Goal: Task Accomplishment & Management: Manage account settings

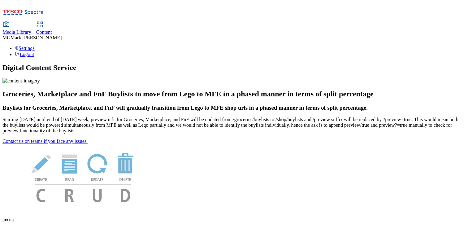
click at [52, 22] on link "Content" at bounding box center [44, 28] width 16 height 13
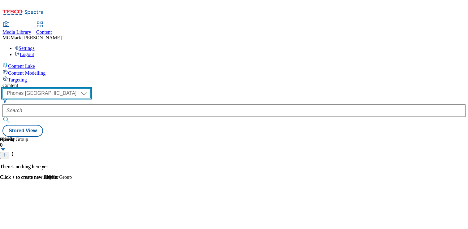
click at [91, 88] on select "Dotcom CZ Dotcom SK ghs-roi ghs-uk Phones UK" at bounding box center [46, 93] width 88 height 10
select select "ghs-uk"
click at [80, 88] on select "Dotcom CZ Dotcom SK ghs-roi ghs-uk Phones UK" at bounding box center [46, 93] width 88 height 10
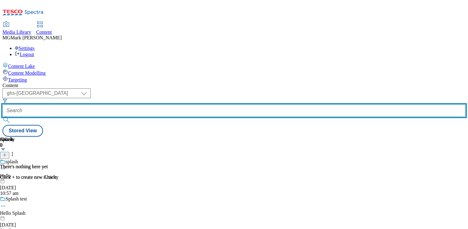
click at [143, 104] on input "text" at bounding box center [233, 110] width 463 height 12
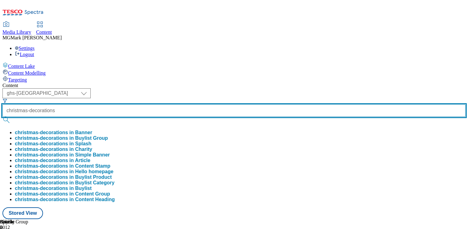
type input "christmas-decorations"
click at [2, 117] on button "submit" at bounding box center [6, 120] width 9 height 6
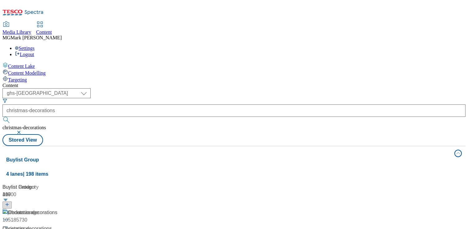
click at [281, 83] on div "Content" at bounding box center [233, 86] width 463 height 6
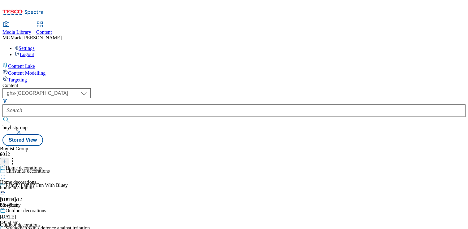
scroll to position [20, 0]
click at [75, 185] on div "home-decorations" at bounding box center [37, 188] width 75 height 6
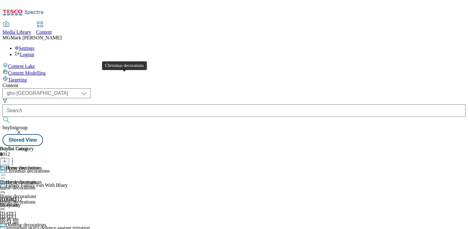
click at [50, 168] on span "Christmas decorations" at bounding box center [28, 171] width 44 height 7
click at [6, 186] on icon at bounding box center [3, 189] width 6 height 6
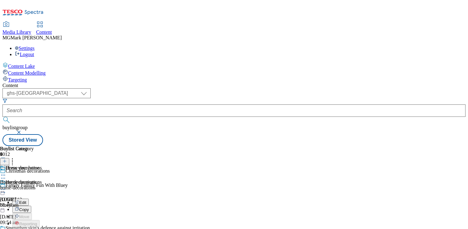
click at [29, 198] on button "Edit" at bounding box center [20, 201] width 16 height 7
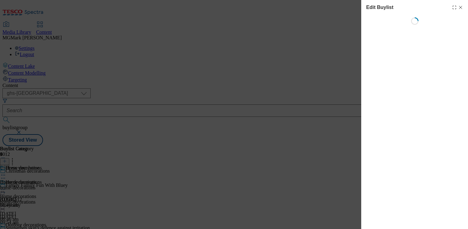
select select "evergreen"
select select "Banner"
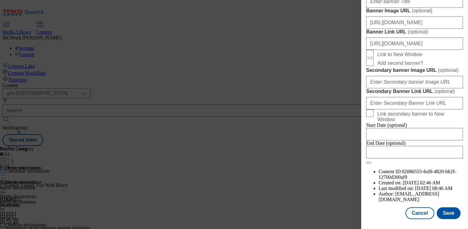
scroll to position [548, 0]
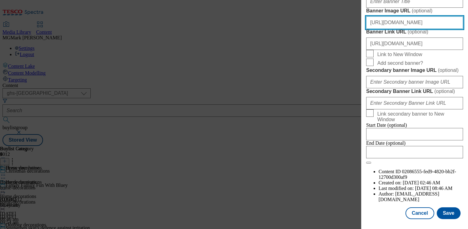
click at [396, 29] on input "https://digitalcontent.api.tesco.com/v2/media/ghs-mktg/dec0314b-49db-4cee-b1b7-…" at bounding box center [414, 22] width 97 height 12
paste input "https://digitalcontent.api.tesco.com/v2/media/ghs-mktg/dbd02894-5a9d-4294-a692-…"
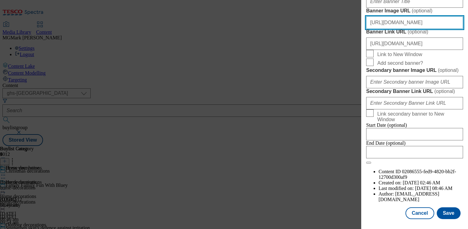
scroll to position [0, 164]
type input "https://digitalcontent.api.tesco.com/v2/media/ghs-mktg/dbd02894-5a9d-4294-a692-…"
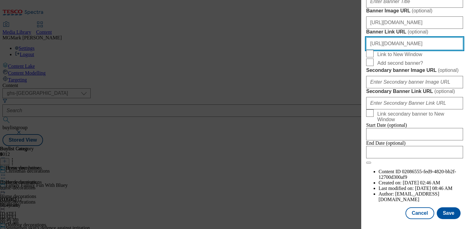
click at [409, 50] on input "https://www.tesco.com/groceries/en-GB/zone/christmas-decorations" at bounding box center [414, 43] width 97 height 12
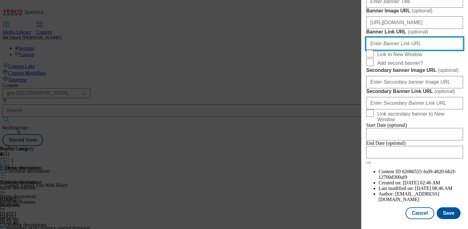
scroll to position [700, 0]
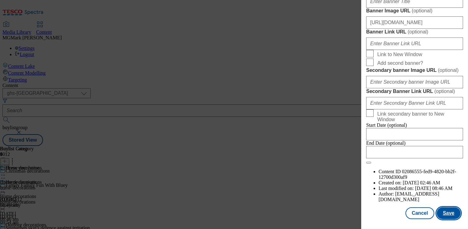
click at [450, 213] on button "Save" at bounding box center [449, 213] width 24 height 12
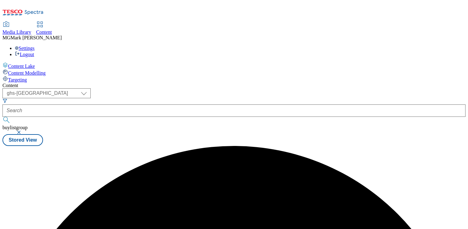
scroll to position [0, 0]
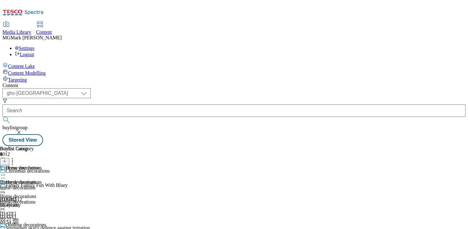
click at [39, 185] on div "home-decorations" at bounding box center [19, 188] width 39 height 6
click at [39, 186] on div at bounding box center [19, 189] width 39 height 7
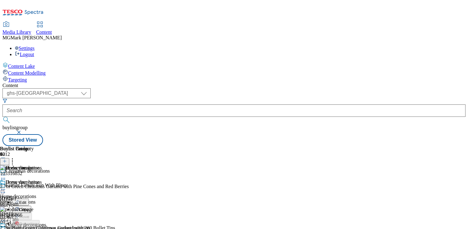
click at [29, 198] on button "Edit" at bounding box center [20, 201] width 16 height 7
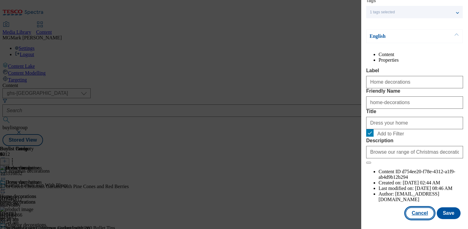
click at [421, 217] on button "Cancel" at bounding box center [419, 213] width 28 height 12
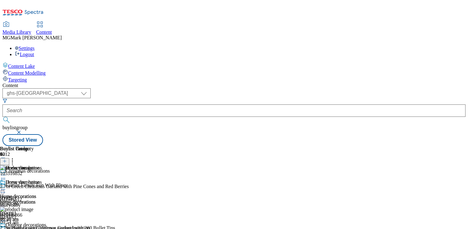
click at [6, 186] on icon at bounding box center [3, 189] width 6 height 6
click at [29, 198] on button "Edit" at bounding box center [20, 201] width 16 height 7
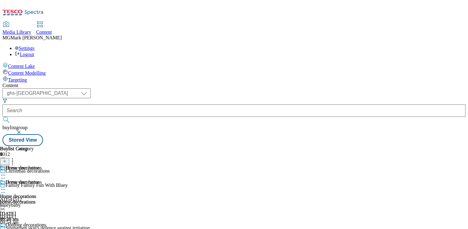
select select "evergreen"
select select "Banner"
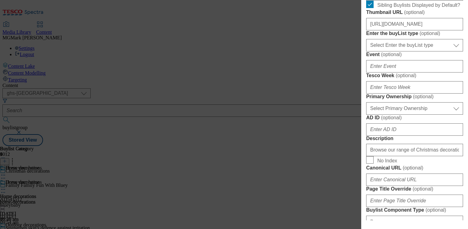
scroll to position [222, 0]
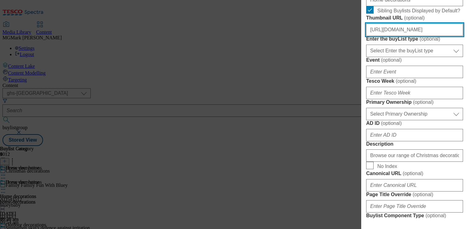
click at [406, 36] on input "https://digitalcontent.api.tesco.com/v2/media/ghs-mktg/07cdfe17-2a7c-4b83-9f31-…" at bounding box center [414, 30] width 97 height 12
paste input "dce68e89-0ee0-4bd6-848c-42c0531e25eb/2527-GHS-BLthumb-246-Xmas1"
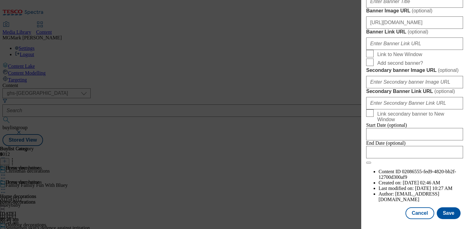
scroll to position [700, 0]
type input "https://digitalcontent.api.tesco.com/v2/media/ghs-mktg/dce68e89-0ee0-4bd6-848c-…"
click at [447, 211] on button "Save" at bounding box center [449, 213] width 24 height 12
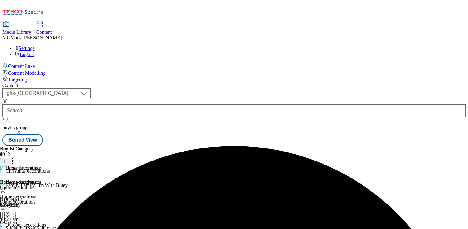
click at [75, 228] on div at bounding box center [37, 232] width 75 height 7
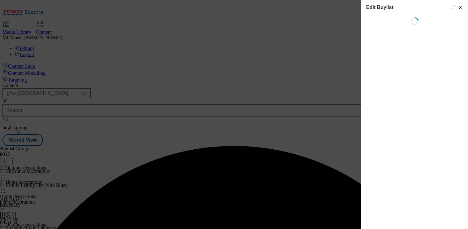
select select "evergreen"
select select "Banner"
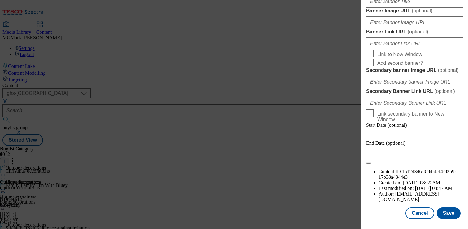
scroll to position [595, 0]
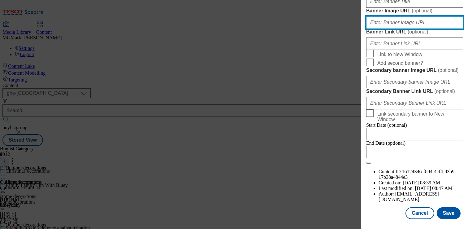
click at [389, 29] on input "Banner Image URL ( optional )" at bounding box center [414, 22] width 97 height 12
paste input "https://digitalcontent.api.tesco.com/v2/media/ghs-mktg/dbd02894-5a9d-4294-a692-…"
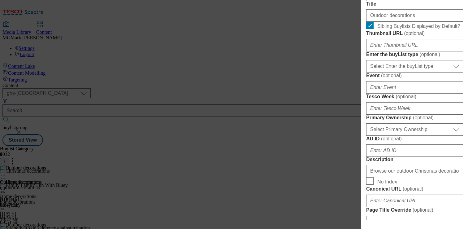
scroll to position [205, 0]
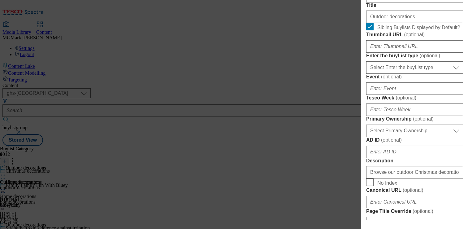
type input "https://digitalcontent.api.tesco.com/v2/media/ghs-mktg/dbd02894-5a9d-4294-a692-…"
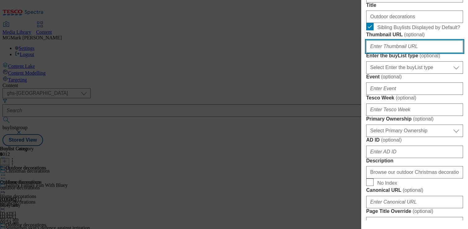
click at [384, 53] on input "Thumbnail URL ( optional )" at bounding box center [414, 46] width 97 height 12
paste input "https://digitalcontent.api.tesco.com/v2/media/ghs-mktg/0941a98a-ba8f-4cff-9f08-…"
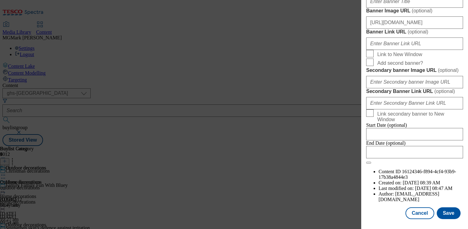
scroll to position [700, 0]
type input "https://digitalcontent.api.tesco.com/v2/media/ghs-mktg/0941a98a-ba8f-4cff-9f08-…"
click at [451, 218] on button "Save" at bounding box center [449, 213] width 24 height 12
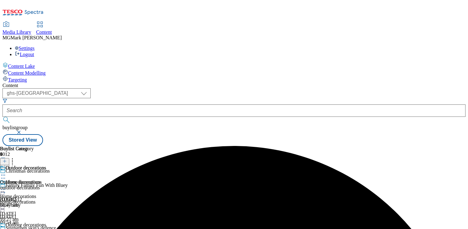
scroll to position [61, 0]
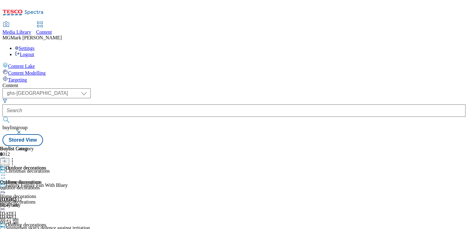
select select "evergreen"
select select "Banner"
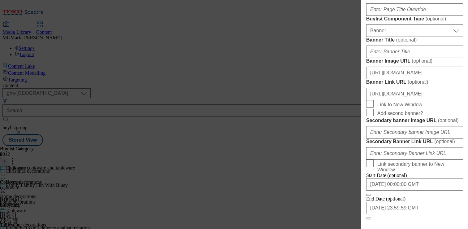
scroll to position [700, 0]
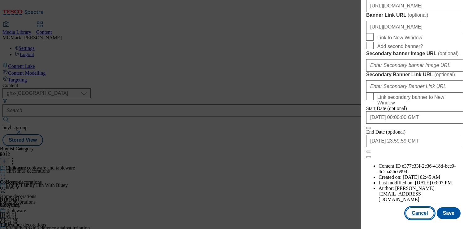
click at [419, 214] on button "Cancel" at bounding box center [419, 213] width 28 height 12
select select "evergreen"
select select "Banner"
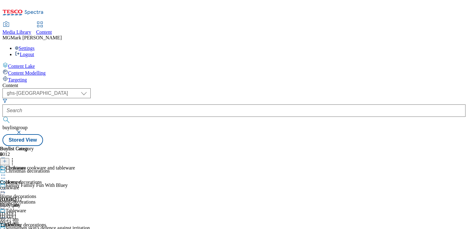
click at [75, 199] on div "home-decorations" at bounding box center [37, 202] width 75 height 6
click at [75, 186] on div at bounding box center [37, 189] width 75 height 7
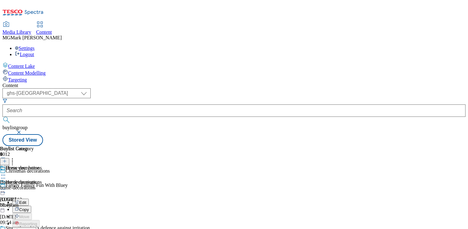
click at [34, 228] on span "Preview" at bounding box center [26, 230] width 15 height 5
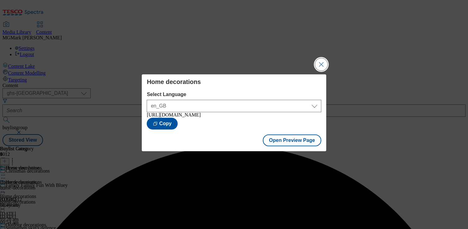
click at [321, 63] on button "Close Modal" at bounding box center [321, 64] width 12 height 12
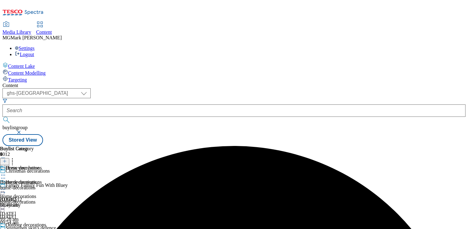
click at [6, 228] on icon at bounding box center [3, 232] width 6 height 6
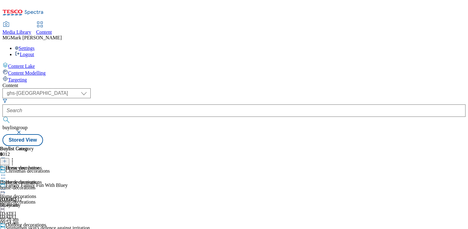
click at [75, 228] on div at bounding box center [37, 232] width 75 height 7
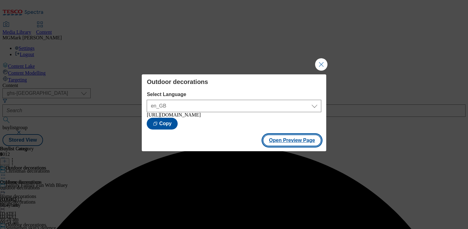
click at [293, 142] on button "Open Preview Page" at bounding box center [292, 140] width 58 height 12
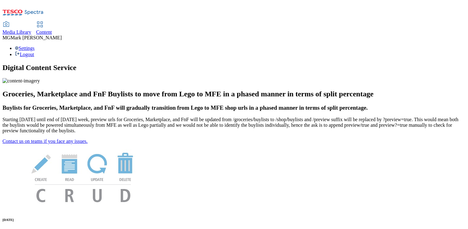
click at [31, 29] on span "Media Library" at bounding box center [16, 31] width 29 height 5
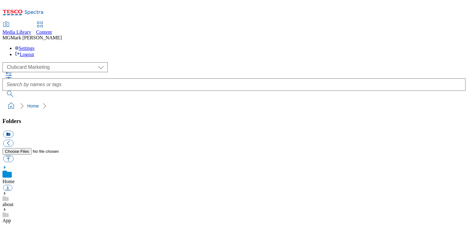
scroll to position [1, 0]
click at [29, 62] on div "( optional ) Clubcard Marketing Dotcom UK FnF Stores GHS Marketing UK GHS Produ…" at bounding box center [233, 67] width 463 height 10
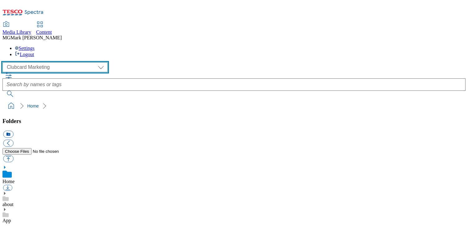
click at [29, 62] on select "Clubcard Marketing Dotcom UK FnF Stores GHS Marketing UK GHS Product UK GHS ROI…" at bounding box center [54, 67] width 105 height 10
select select "flare-ghs-mktg"
click at [4, 62] on select "Clubcard Marketing Dotcom UK FnF Stores GHS Marketing UK GHS Product UK GHS ROI…" at bounding box center [54, 67] width 105 height 10
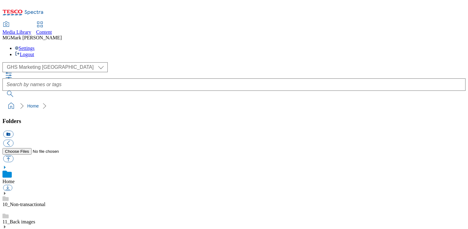
scroll to position [71, 0]
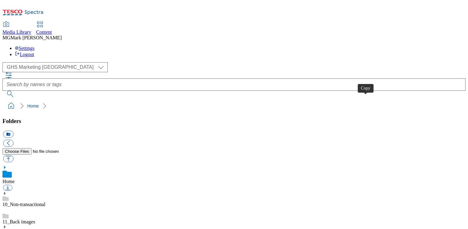
click at [15, 179] on link "Home" at bounding box center [8, 181] width 12 height 5
click at [52, 29] on span "Content" at bounding box center [44, 31] width 16 height 5
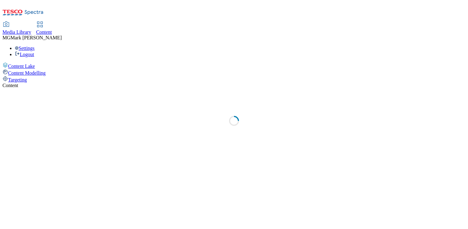
select select "flare-phones-uk"
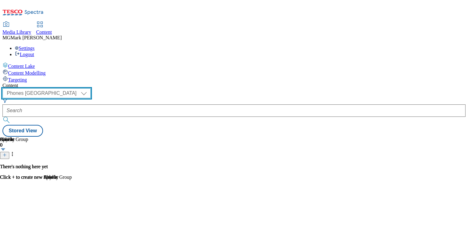
click at [91, 88] on select "Dotcom CZ Dotcom SK ghs-roi ghs-uk Phones UK" at bounding box center [46, 93] width 88 height 10
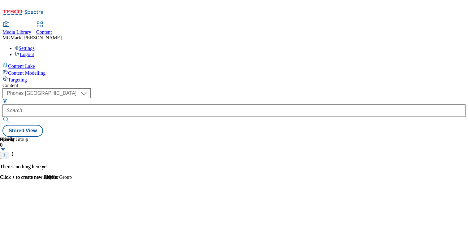
click at [31, 29] on span "Media Library" at bounding box center [16, 31] width 29 height 5
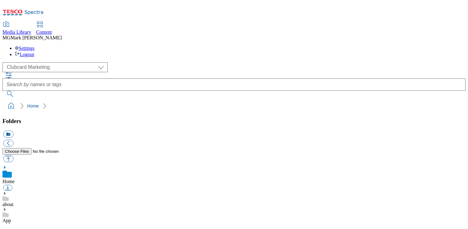
scroll to position [1, 0]
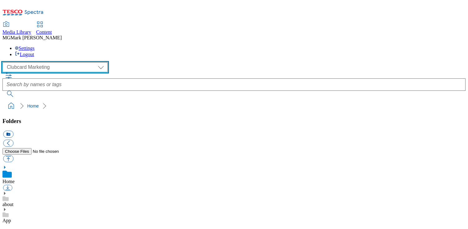
click at [53, 62] on select "Clubcard Marketing Dotcom UK FnF Stores GHS Marketing UK GHS Product UK GHS ROI…" at bounding box center [54, 67] width 105 height 10
select select "flare-ghs-mktg"
click at [4, 62] on select "Clubcard Marketing Dotcom UK FnF Stores GHS Marketing UK GHS Product UK GHS ROI…" at bounding box center [54, 67] width 105 height 10
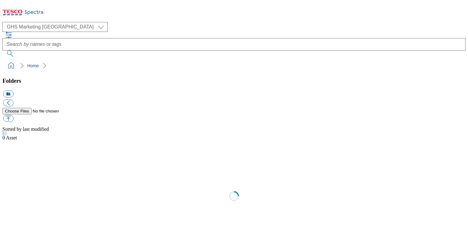
select select "flare-ghs-mktg"
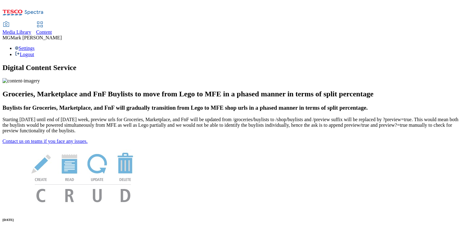
click at [52, 29] on span "Content" at bounding box center [44, 31] width 16 height 5
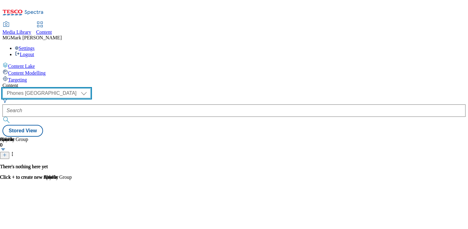
click at [91, 88] on select "Dotcom CZ Dotcom SK ghs-roi ghs-uk Phones [GEOGRAPHIC_DATA]" at bounding box center [46, 93] width 88 height 10
select select "ghs-[GEOGRAPHIC_DATA]"
click at [80, 88] on select "Dotcom CZ Dotcom SK ghs-roi ghs-uk Phones [GEOGRAPHIC_DATA]" at bounding box center [46, 93] width 88 height 10
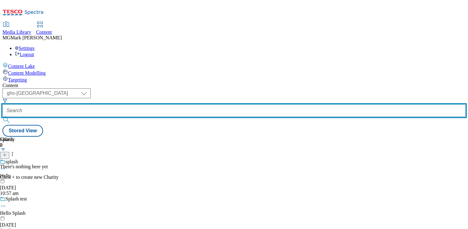
click at [151, 104] on input "text" at bounding box center [233, 110] width 463 height 12
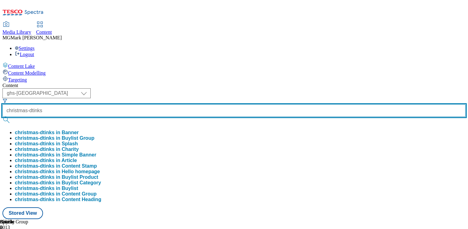
click at [2, 117] on button "submit" at bounding box center [6, 120] width 9 height 6
click at [165, 104] on input "christmas-dtinks" at bounding box center [233, 110] width 463 height 12
type input "christmas-drinks"
click at [2, 117] on button "submit" at bounding box center [6, 120] width 9 height 6
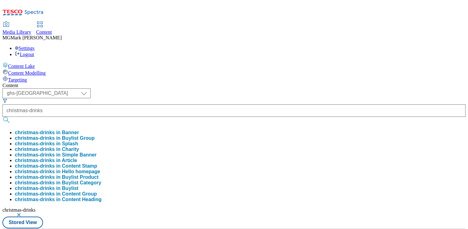
click at [287, 88] on div "( optional ) Dotcom CZ Dotcom SK ghs-roi ghs-uk Phones UK ghs-uk christmas-drin…" at bounding box center [233, 158] width 463 height 140
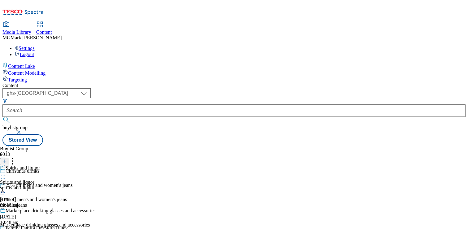
scroll to position [61, 0]
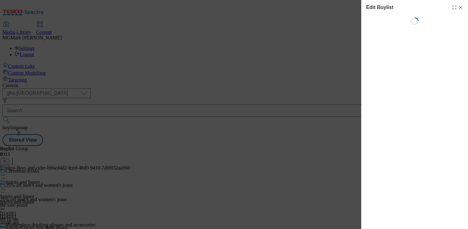
select select "evergreen"
select select "Banner"
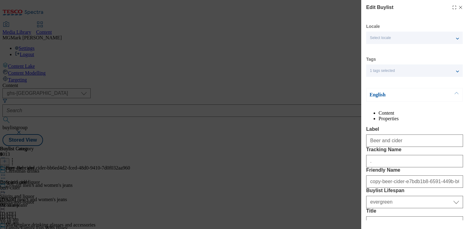
click at [461, 8] on icon "Modal" at bounding box center [460, 7] width 5 height 5
select select "evergreen"
select select "Banner"
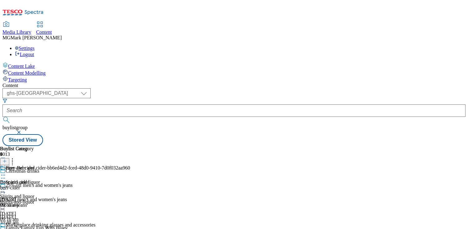
click at [130, 199] on div "spirits-and-liquor" at bounding box center [65, 202] width 130 height 6
click at [6, 214] on icon at bounding box center [3, 217] width 6 height 6
click at [29, 227] on button "Edit" at bounding box center [20, 230] width 16 height 7
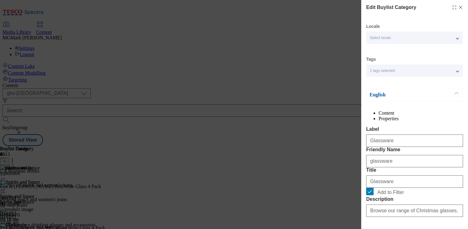
scroll to position [76, 0]
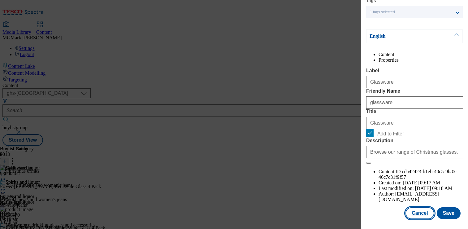
click at [420, 215] on button "Cancel" at bounding box center [419, 213] width 28 height 12
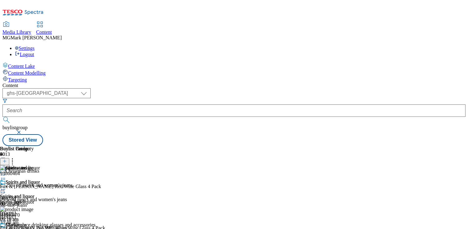
scroll to position [49, 0]
click at [6, 228] on icon at bounding box center [3, 232] width 6 height 6
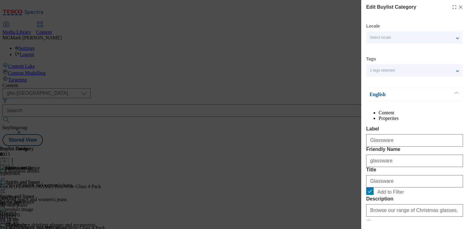
scroll to position [76, 0]
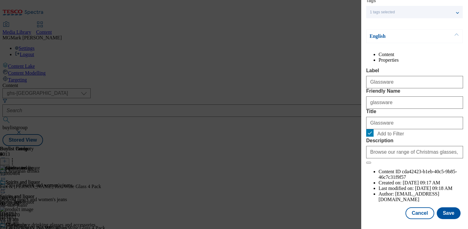
click at [382, 136] on span "Add to Filter" at bounding box center [390, 134] width 27 height 6
click at [373, 136] on input "Add to Filter" at bounding box center [369, 132] width 7 height 7
checkbox input "false"
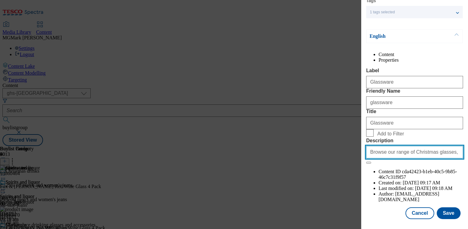
click at [390, 158] on input "Browse our range of Christmas glasses, including wine glasses, shot glasses, fe…" at bounding box center [414, 152] width 97 height 12
paste input ""Browse our Christmas alcohol drinks, including mulled wine, tequila, festive r…"
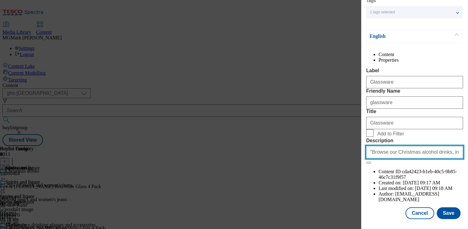
scroll to position [0, 216]
type input ""Browse our Christmas alcohol drinks, including mulled wine, tequila, festive r…"
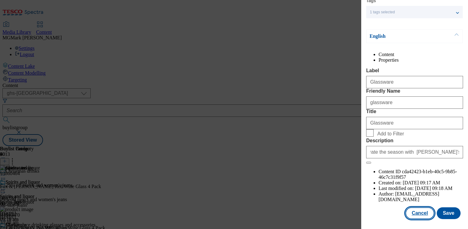
click at [421, 214] on button "Cancel" at bounding box center [419, 213] width 28 height 12
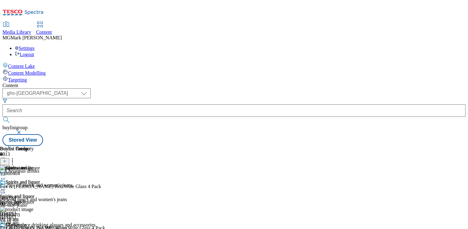
scroll to position [49, 0]
click at [40, 199] on div "spirits-liquor" at bounding box center [20, 202] width 40 height 6
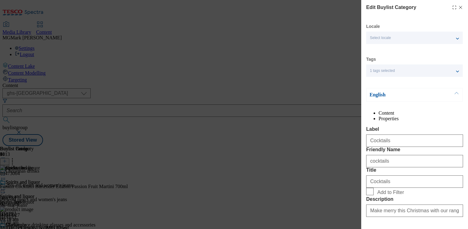
scroll to position [76, 0]
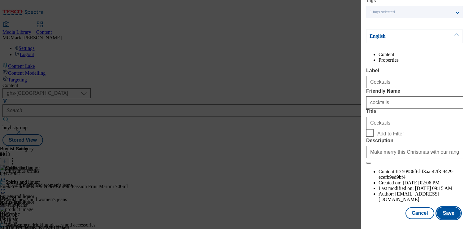
click at [446, 215] on button "Save" at bounding box center [449, 213] width 24 height 12
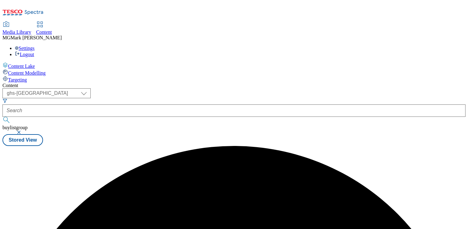
scroll to position [0, 0]
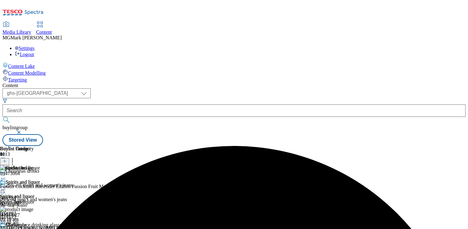
click at [6, 186] on icon at bounding box center [3, 189] width 6 height 6
click at [29, 198] on button "Edit" at bounding box center [20, 201] width 16 height 7
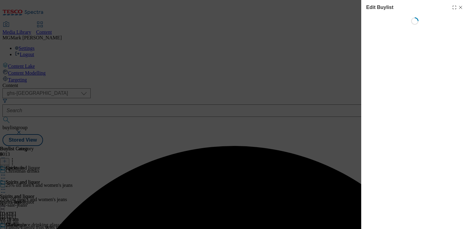
select select "evergreen"
select select "Banner"
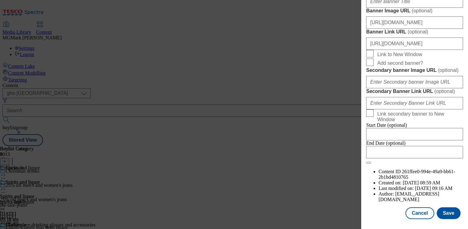
scroll to position [538, 0]
click at [418, 50] on input "https://www.tesco.com/groceries/en-GB/zone/christmas-drinks" at bounding box center [414, 43] width 97 height 12
paste input "https://digitalcontent.api.tesco.com/v2/media/ghs-mktg/c3eb7153-f7a0-46fd-be0d-…"
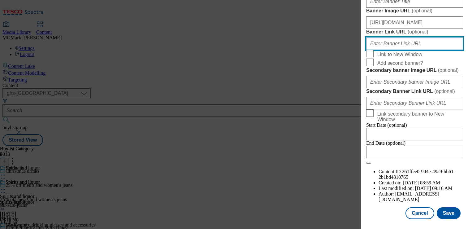
type input "https://digitalcontent.api.tesco.com/v2/media/ghs-mktg/c3eb7153-f7a0-46fd-be0d-…"
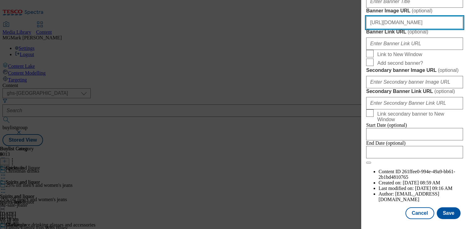
click at [399, 29] on input "https://digitalcontent.api.tesco.com/v2/media/ghs-mktg/b5751bba-4cb0-4522-b8f8-…" at bounding box center [414, 22] width 97 height 12
paste input "c3eb7153-f7a0-46fd-be0d-780664f5f407/2527-GHS-Buylist-Header-Drinks"
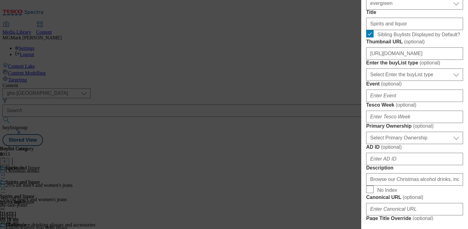
scroll to position [206, 0]
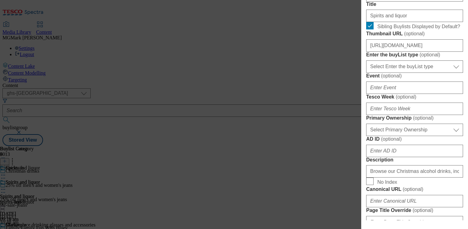
type input "https://digitalcontent.api.tesco.com/v2/media/ghs-mktg/c3eb7153-f7a0-46fd-be0d-…"
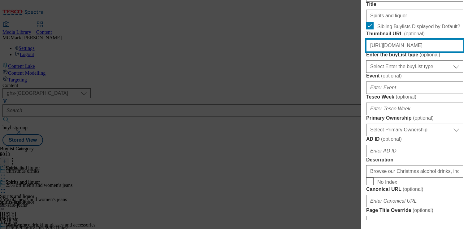
click at [393, 52] on input "https://digitalcontent.api.tesco.com/v2/media/ghs-mktg/860a31e7-e0ca-4a83-bd98-…" at bounding box center [414, 45] width 97 height 12
paste input "aef89e22-8cd0-454d-bbb3-d230b2017295/2527-GHS-BLthumb-Xmas-Drinks"
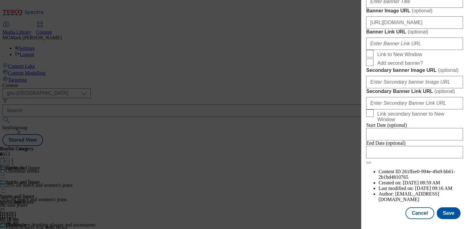
scroll to position [700, 0]
type input "https://digitalcontent.api.tesco.com/v2/media/ghs-mktg/aef89e22-8cd0-454d-bbb3-…"
click at [446, 212] on button "Save" at bounding box center [449, 213] width 24 height 12
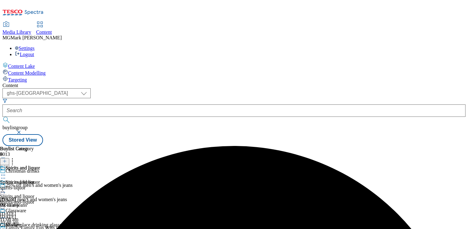
click at [97, 182] on div "25% off men's and women's jeans 25% off men's and women's jeans fnf-sale-jeans …" at bounding box center [48, 203] width 97 height 43
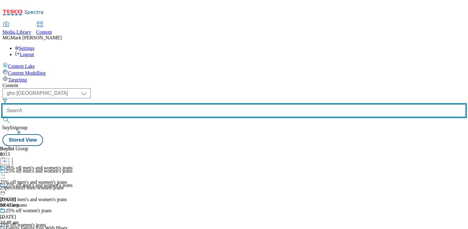
click at [148, 104] on input "text" at bounding box center [233, 110] width 463 height 12
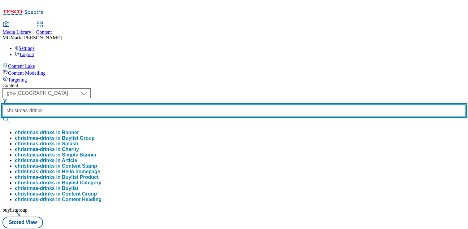
type input "christmas-drinks"
click at [2, 117] on button "submit" at bounding box center [6, 120] width 9 height 6
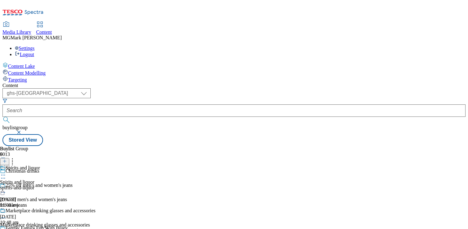
click at [130, 185] on div "spirits-and-liquor" at bounding box center [65, 188] width 130 height 6
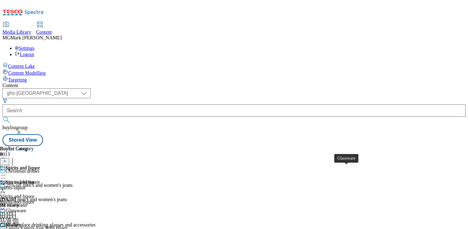
click at [21, 222] on span "Glassware" at bounding box center [10, 225] width 21 height 6
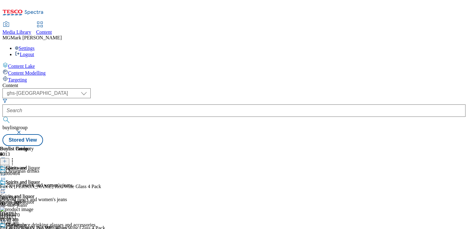
scroll to position [0, 81]
click at [6, 228] on icon at bounding box center [3, 232] width 6 height 6
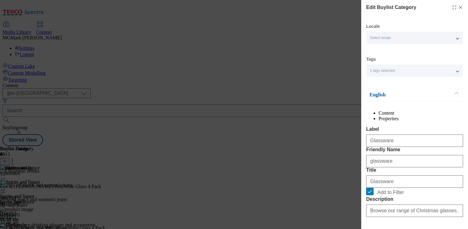
scroll to position [76, 0]
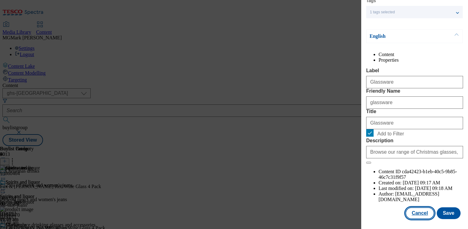
click at [421, 215] on button "Cancel" at bounding box center [419, 213] width 28 height 12
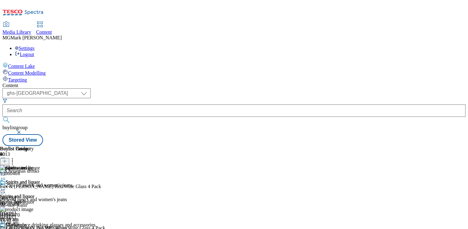
scroll to position [49, 0]
click at [6, 228] on icon at bounding box center [3, 232] width 6 height 6
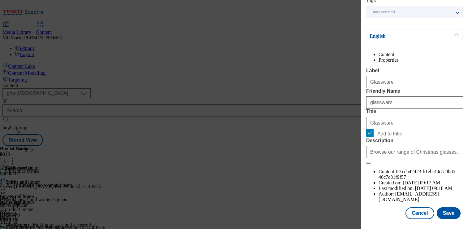
scroll to position [76, 0]
click at [375, 138] on label "Add to Filter" at bounding box center [414, 133] width 97 height 9
click at [373, 136] on input "Add to Filter" at bounding box center [369, 132] width 7 height 7
checkbox input "false"
click at [452, 213] on button "Save" at bounding box center [449, 213] width 24 height 12
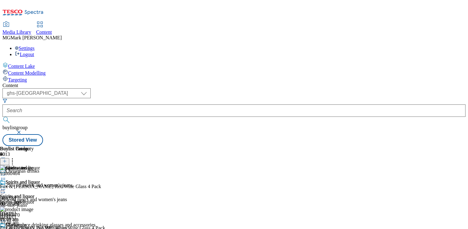
scroll to position [0, 0]
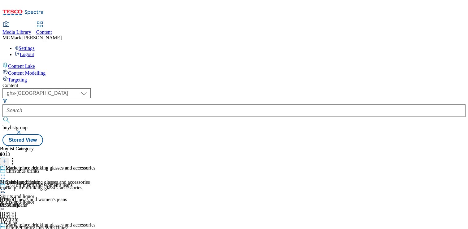
scroll to position [11, 0]
click at [96, 185] on div "marketplace-drinking-glasses-accessories" at bounding box center [48, 188] width 96 height 6
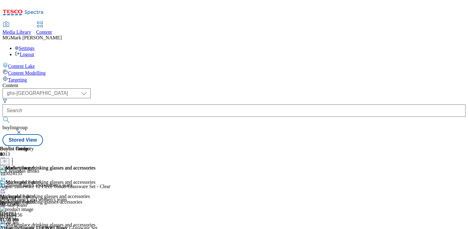
scroll to position [367, 0]
click at [6, 228] on icon at bounding box center [3, 232] width 6 height 6
click at [96, 179] on div "Marketplace drinking glasses and accessories Marketplace drinking glasses and a…" at bounding box center [48, 200] width 96 height 43
click at [6, 228] on icon at bounding box center [3, 232] width 6 height 6
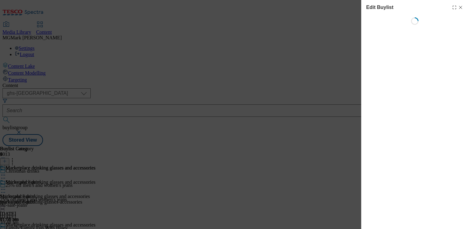
select select "evergreen"
select select "Banner"
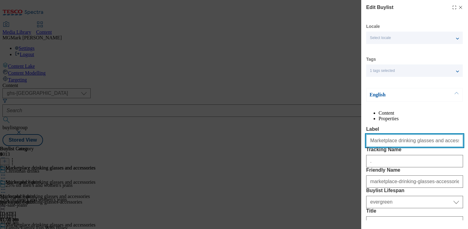
click at [403, 147] on input "Marketplace drinking glasses and accessories" at bounding box center [414, 140] width 97 height 12
paste input "Glassware"
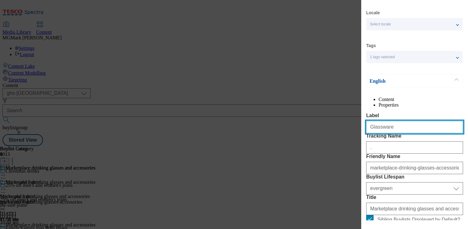
drag, startPoint x: 393, startPoint y: 140, endPoint x: 468, endPoint y: 130, distance: 75.3
click at [468, 130] on div "Edit Buylist Locale Select locale English Welsh Tags 1 tags selected fnf market…" at bounding box center [414, 110] width 107 height 220
click at [412, 133] on input "Glassware" at bounding box center [414, 127] width 97 height 12
drag, startPoint x: 448, startPoint y: 140, endPoint x: 390, endPoint y: 141, distance: 57.9
click at [390, 133] on input "Glassware" at bounding box center [414, 127] width 97 height 12
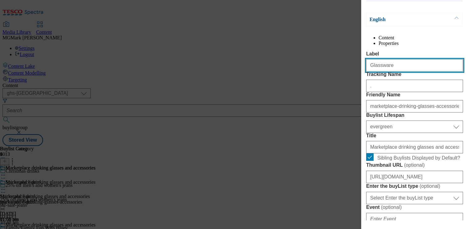
scroll to position [74, 0]
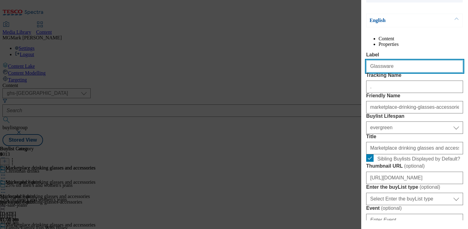
type input "Glassware"
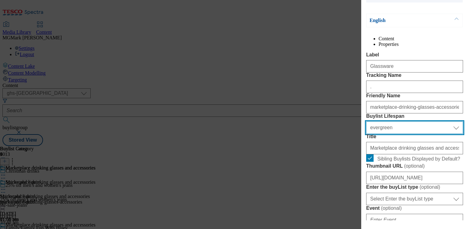
click at [395, 134] on select "Select Buylist Lifespan evergreen seasonal tactical" at bounding box center [414, 127] width 97 height 12
click at [366, 134] on select "Select Buylist Lifespan evergreen seasonal tactical" at bounding box center [414, 127] width 97 height 12
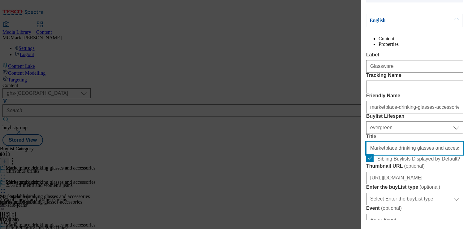
click at [387, 154] on input "Marketplace drinking glasses and accessories" at bounding box center [414, 148] width 97 height 12
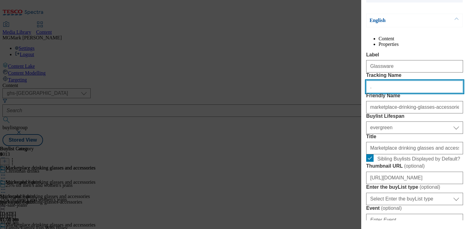
click at [404, 93] on input "." at bounding box center [414, 86] width 97 height 12
paste input "xmas_drinks_glassware"
type input "xmas_drinks_glassware"
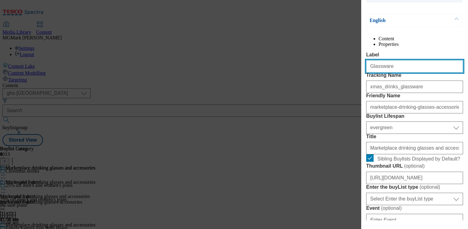
click at [385, 72] on input "Glassware" at bounding box center [414, 66] width 97 height 12
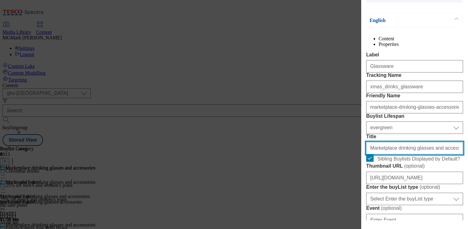
click at [386, 154] on input "Marketplace drinking glasses and accessories" at bounding box center [414, 148] width 97 height 12
paste input "Glassware"
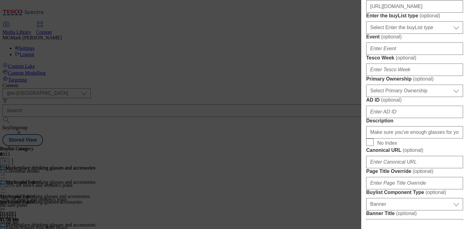
scroll to position [250, 0]
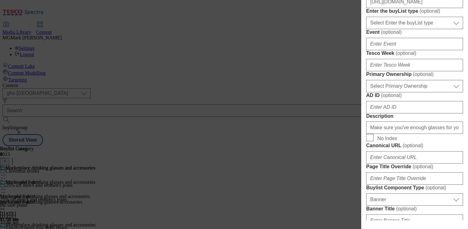
type input "Glassware"
click at [411, 8] on input "https://digitalcontent.api.tesco.com/v2/media/ghs-mktg/b91dc398-1aec-4f39-bdb0-…" at bounding box center [414, 2] width 97 height 12
paste input "628d2298-2bf2-4013-9907-03471559a5b6/2527-GHS-BLthumb-Xmas-Glass"
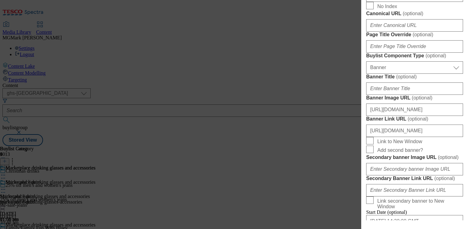
scroll to position [405, 0]
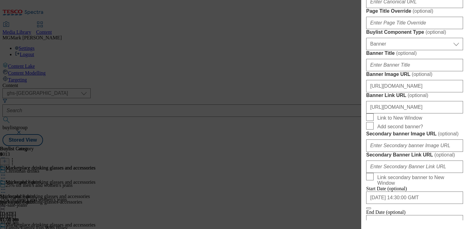
type input "https://digitalcontent.api.tesco.com/v2/media/ghs-mktg/628d2298-2bf2-4013-9907-…"
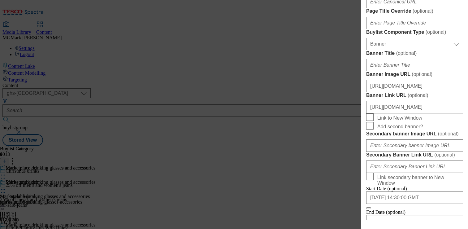
paste input ""Browse our range of Christmas glasses, including wine glasses, shot glasses, f…"
drag, startPoint x: 414, startPoint y: 106, endPoint x: 459, endPoint y: 106, distance: 44.9
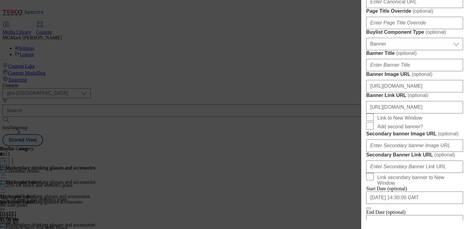
drag, startPoint x: 378, startPoint y: 110, endPoint x: 329, endPoint y: 106, distance: 49.1
click at [329, 105] on div "Edit Buylist Locale Select locale English Welsh Tags 1 tags selected fnf market…" at bounding box center [234, 114] width 468 height 229
drag, startPoint x: 381, startPoint y: 106, endPoint x: 331, endPoint y: 104, distance: 49.9
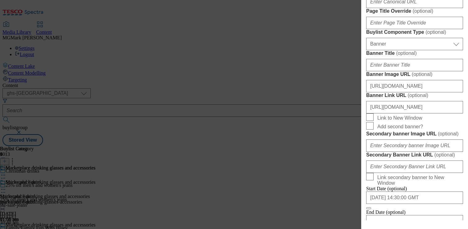
click at [331, 104] on div "Edit Buylist Locale Select locale English Welsh Tags 1 tags selected fnf market…" at bounding box center [234, 114] width 468 height 229
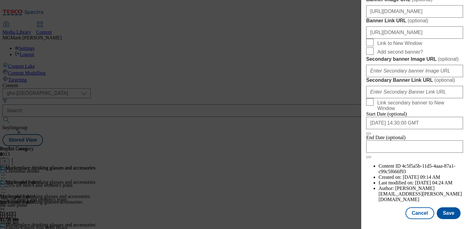
scroll to position [539, 0]
type input "Browse our range of Christmas glasses, including wine glasses, shot glasses, fe…"
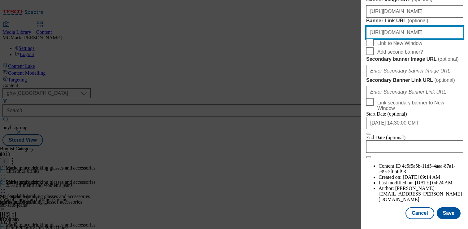
click at [397, 39] on input "https://www.tesco.com/groceries/en-GB/zone/christmas-drinks" at bounding box center [414, 32] width 97 height 12
paste input "https://digitalcontent.api.tesco.com/v2/media/ghs-mktg/c3eb7153-f7a0-46fd-be0d-…"
type input "https://digitalcontent.api.tesco.com/v2/media/ghs-mktg/c3eb7153-f7a0-46fd-be0d-…"
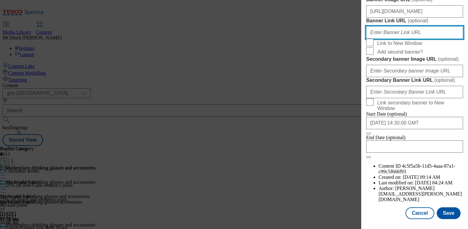
scroll to position [0, 0]
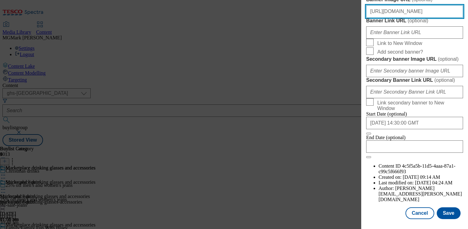
click at [402, 18] on input "https://digitalcontent.api.tesco.com/v2/media/ghs-mktg/b5751bba-4cb0-4522-b8f8-…" at bounding box center [414, 11] width 97 height 12
paste input "c3eb7153-f7a0-46fd-be0d-780664f5f407/2527-GHS-Buylist-Header-Drinks"
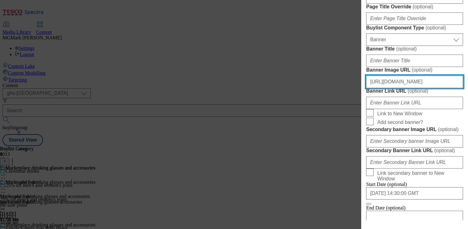
scroll to position [700, 0]
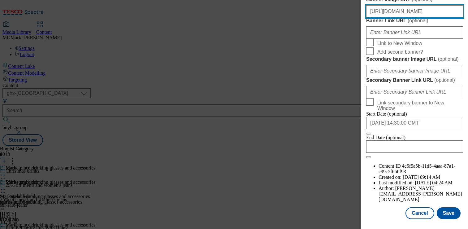
type input "https://digitalcontent.api.tesco.com/v2/media/ghs-mktg/c3eb7153-f7a0-46fd-be0d-…"
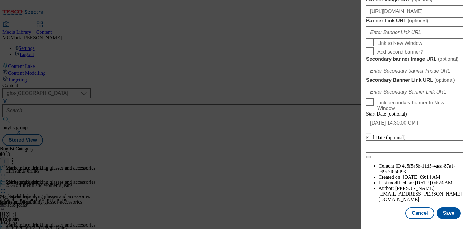
scroll to position [0, 0]
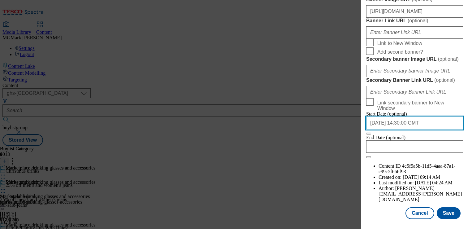
click at [420, 129] on input "2024-11-05 14:30:00 GMT" at bounding box center [414, 123] width 97 height 12
select select "November"
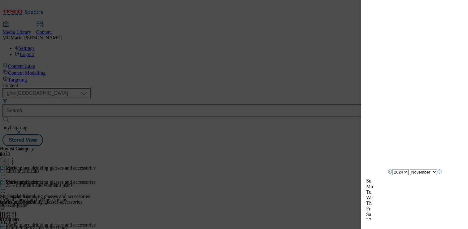
click at [334, 137] on div "Edit Buylist Locale Select locale English Welsh Tags 1 tags selected fnf market…" at bounding box center [234, 114] width 468 height 229
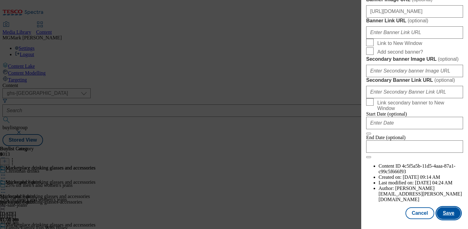
click at [447, 213] on button "Save" at bounding box center [449, 213] width 24 height 12
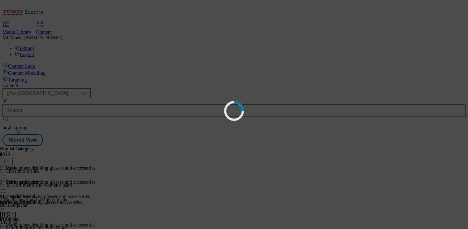
scroll to position [0, 0]
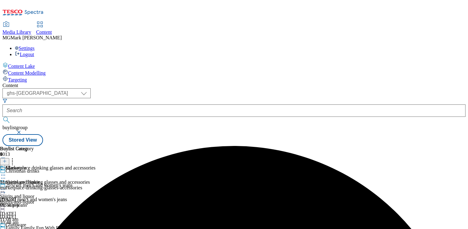
click at [96, 185] on div "marketplace-drinking-glasses-accessories" at bounding box center [48, 188] width 96 height 6
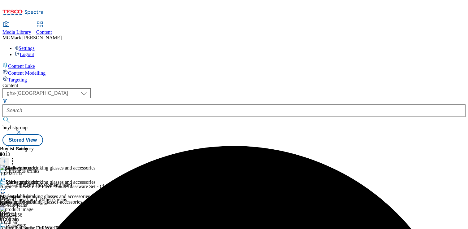
click at [6, 186] on icon at bounding box center [3, 189] width 6 height 6
click at [29, 198] on button "Edit" at bounding box center [20, 201] width 16 height 7
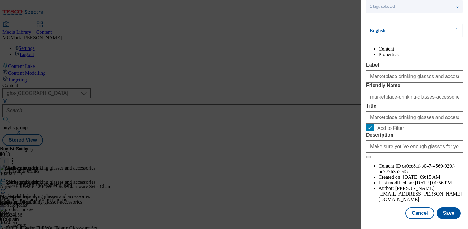
scroll to position [69, 0]
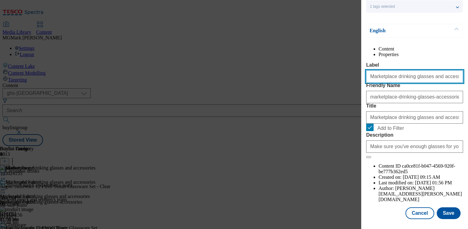
click at [389, 83] on input "Marketplace drinking glasses and accessories" at bounding box center [414, 76] width 97 height 12
paste input "Glassware"
type input "Glassware"
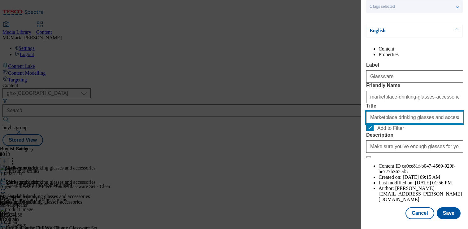
click at [391, 123] on input "Marketplace drinking glasses and accessories" at bounding box center [414, 117] width 97 height 12
paste input "Glassware"
type input "Glassware"
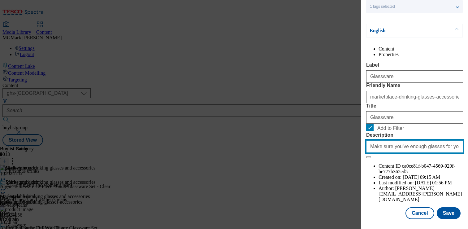
click at [395, 153] on input "Make sure you've enough glasses for your Christmas guests. Visit Tesco Marketpl…" at bounding box center [414, 146] width 97 height 12
paste input ""Browse our range of Christmas glasses, including wine glasses, shot glasses, f…"
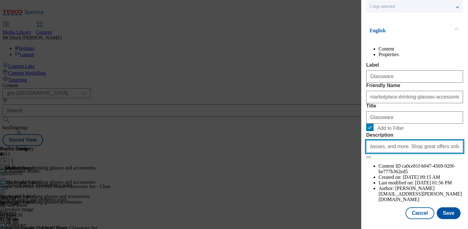
drag, startPoint x: 415, startPoint y: 187, endPoint x: 456, endPoint y: 188, distance: 41.2
click at [455, 153] on input ""Browse our range of Christmas glasses, including wine glasses, shot glasses, f…" at bounding box center [414, 146] width 97 height 12
drag, startPoint x: 391, startPoint y: 188, endPoint x: 311, endPoint y: 182, distance: 80.4
click at [311, 182] on div "Edit Buylist Category Locale Select locale English Welsh Tags 1 tags selected f…" at bounding box center [234, 114] width 468 height 229
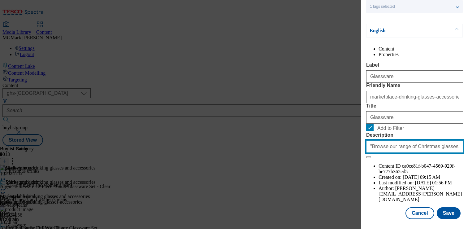
click at [371, 153] on input ""Browse our range of Christmas glasses, including wine glasses, shot glasses, f…" at bounding box center [414, 146] width 97 height 12
type input "Browse our range of Christmas glasses, including wine glasses, shot glasses, fe…"
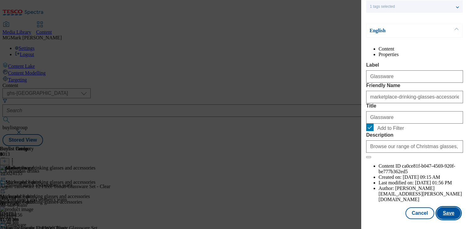
click at [444, 216] on button "Save" at bounding box center [449, 213] width 24 height 12
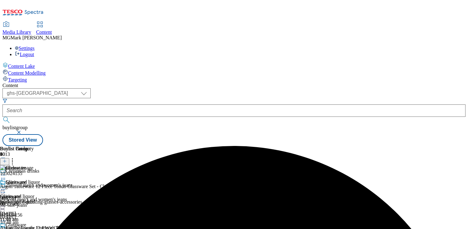
scroll to position [0, 81]
click at [15, 157] on icon at bounding box center [12, 160] width 6 height 6
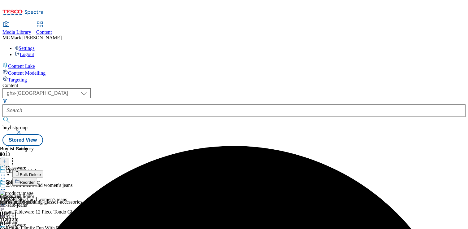
click at [43, 170] on button "Bulk Delete" at bounding box center [27, 174] width 31 height 8
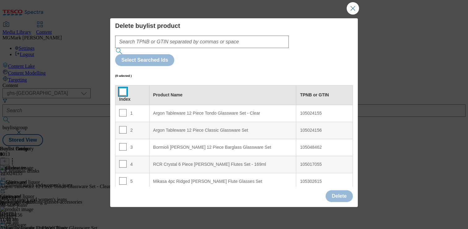
click at [119, 88] on input "Modal" at bounding box center [122, 91] width 7 height 7
checkbox input "true"
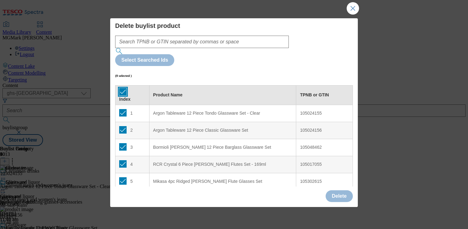
checkbox input "true"
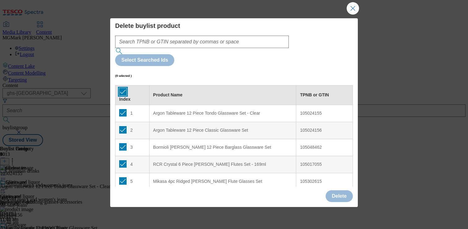
checkbox input "true"
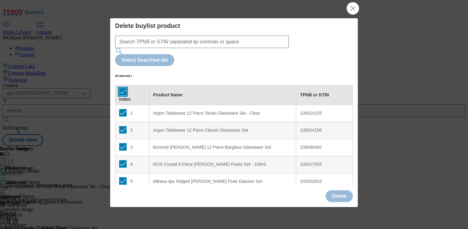
checkbox input "true"
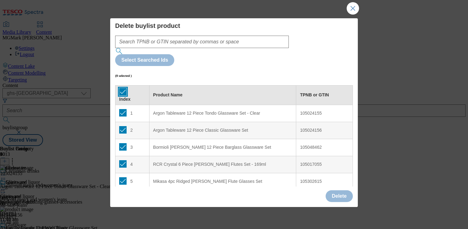
checkbox input "true"
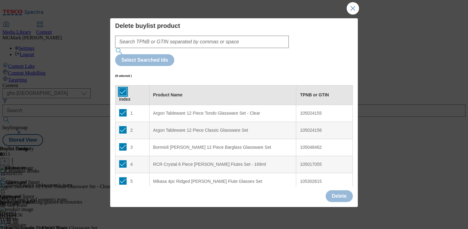
checkbox input "true"
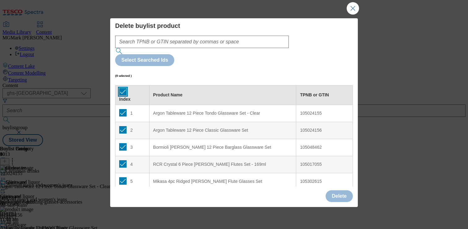
checkbox input "true"
click at [334, 192] on button "Delete" at bounding box center [339, 196] width 27 height 12
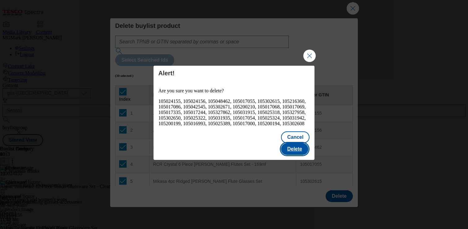
click at [295, 148] on button "Delete" at bounding box center [294, 149] width 27 height 12
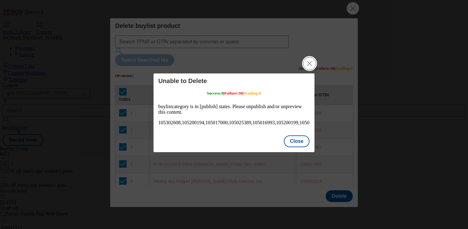
scroll to position [0, 0]
click at [293, 142] on button "Close" at bounding box center [297, 141] width 26 height 12
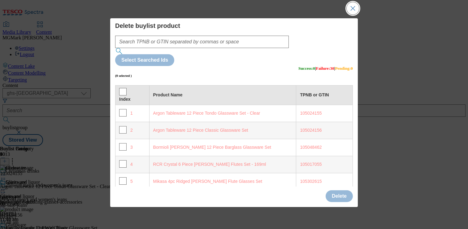
click at [350, 13] on button "Close Modal" at bounding box center [353, 8] width 12 height 12
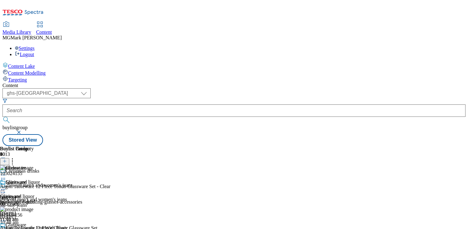
click at [6, 228] on icon at bounding box center [3, 232] width 6 height 6
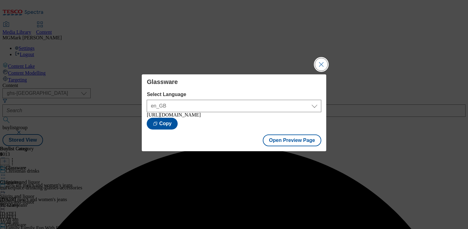
click at [319, 62] on button "Close Modal" at bounding box center [321, 64] width 12 height 12
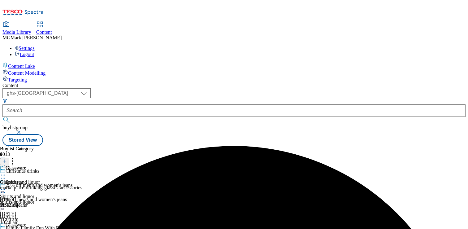
click at [5, 228] on circle at bounding box center [4, 231] width 1 height 1
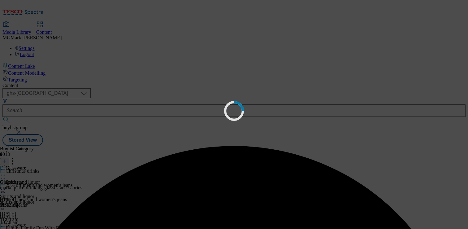
scroll to position [3, 0]
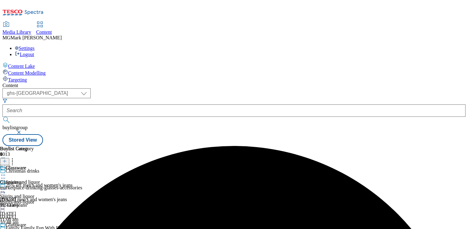
click at [82, 185] on div "marketplace-drinking-glasses-accessories" at bounding box center [41, 188] width 82 height 6
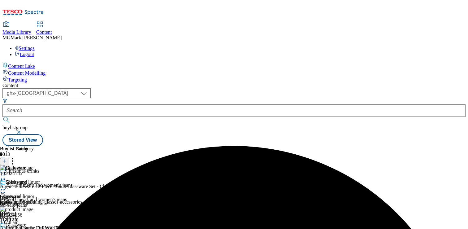
click at [15, 157] on icon at bounding box center [12, 160] width 6 height 6
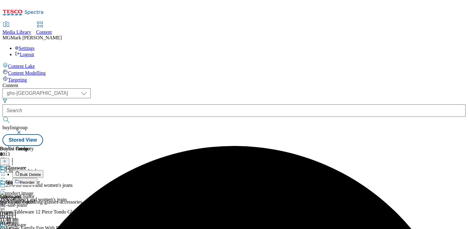
click at [41, 172] on span "Bulk Delete" at bounding box center [30, 174] width 21 height 5
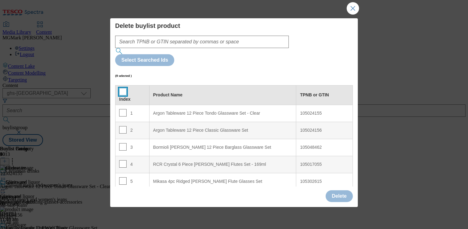
click at [123, 88] on input "Modal" at bounding box center [122, 91] width 7 height 7
checkbox input "true"
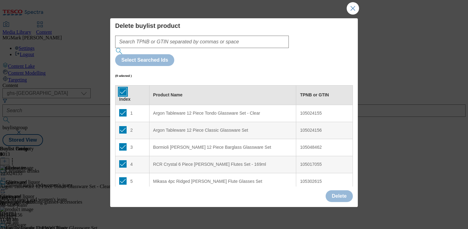
checkbox input "true"
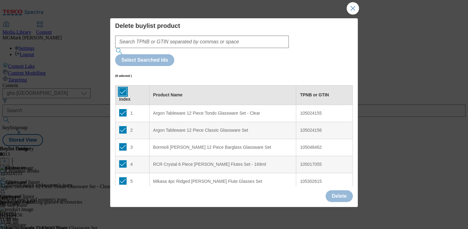
checkbox input "true"
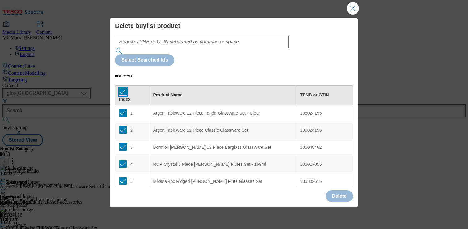
checkbox input "true"
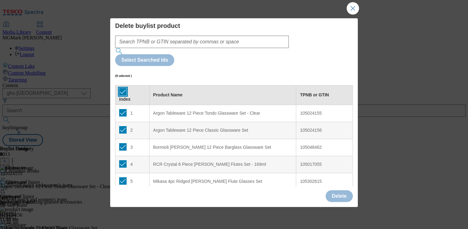
checkbox input "true"
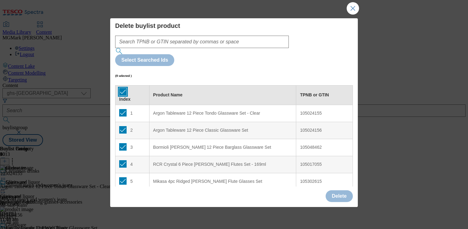
checkbox input "true"
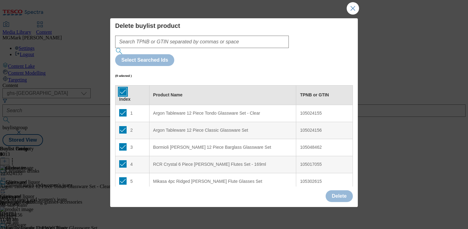
checkbox input "true"
click at [340, 196] on button "Delete" at bounding box center [339, 196] width 27 height 12
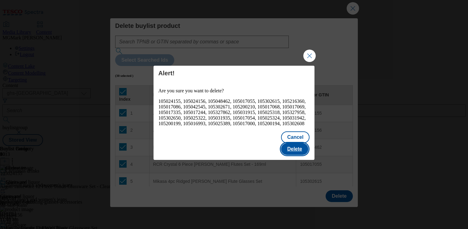
click at [296, 144] on button "Delete" at bounding box center [294, 149] width 27 height 12
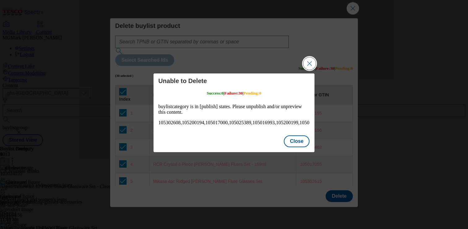
scroll to position [0, 0]
click at [313, 67] on button "Close Modal" at bounding box center [309, 63] width 12 height 12
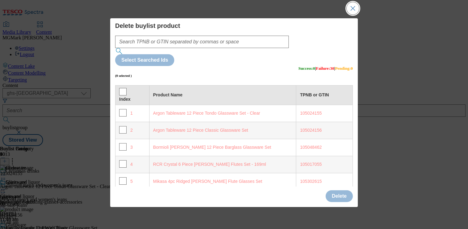
click at [354, 6] on button "Close Modal" at bounding box center [353, 8] width 12 height 12
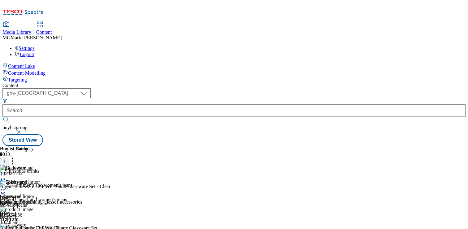
click at [6, 186] on icon at bounding box center [3, 189] width 6 height 6
click at [34, 228] on span "Preview" at bounding box center [26, 230] width 15 height 5
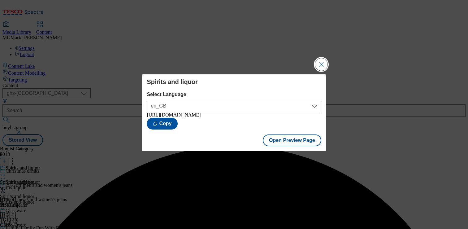
click at [321, 67] on button "Close Modal" at bounding box center [321, 64] width 12 height 12
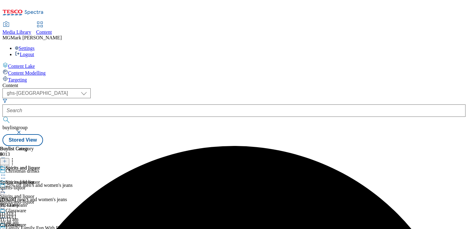
click at [6, 186] on icon at bounding box center [3, 189] width 6 height 6
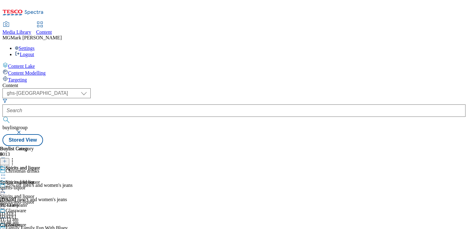
click at [82, 165] on div "Glassware Glassware marketplace-drinking-glasses-accessories 20 Aug 2025 11:13 …" at bounding box center [41, 186] width 82 height 43
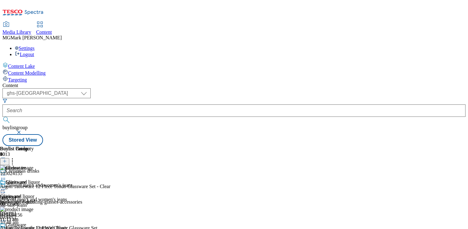
scroll to position [0, 81]
click at [13, 160] on circle at bounding box center [12, 160] width 1 height 1
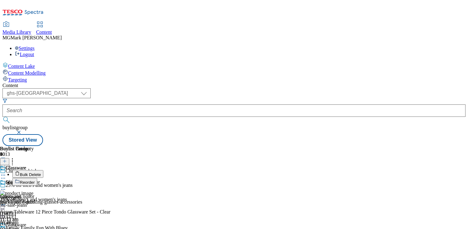
click at [41, 172] on span "Bulk Delete" at bounding box center [30, 174] width 21 height 5
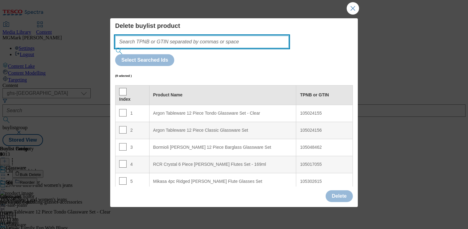
click at [252, 42] on input "Modal" at bounding box center [202, 42] width 174 height 12
paste input "93860464 93860470 93860487 96431386 93860540 96106023 96180090 96106030 9610604…"
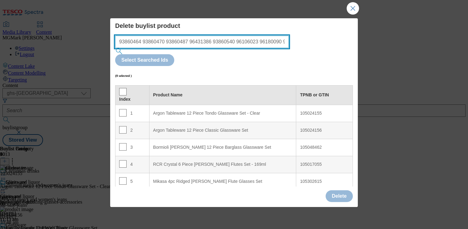
scroll to position [0, 607]
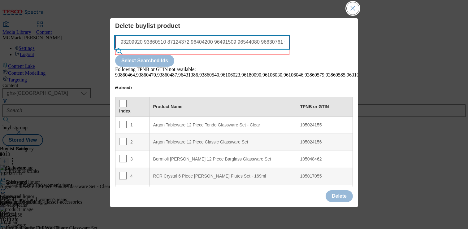
type input "93860464 93860470 93860487 96431386 93860540 96106023 96180090 96106030 9610604…"
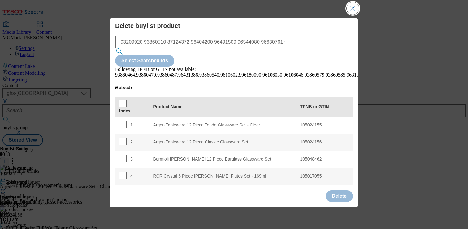
click at [352, 10] on button "Close Modal" at bounding box center [353, 8] width 12 height 12
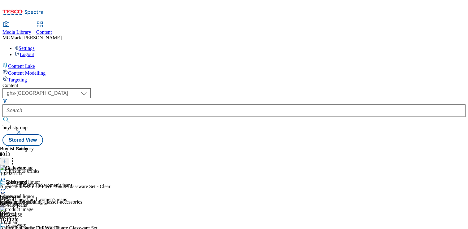
click at [7, 159] on icon at bounding box center [4, 161] width 4 height 4
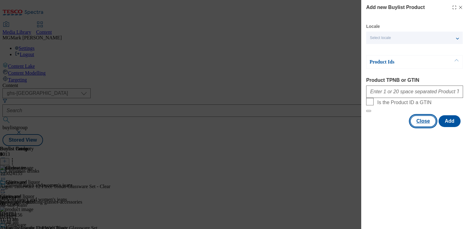
click at [436, 127] on button "Close" at bounding box center [423, 121] width 26 height 12
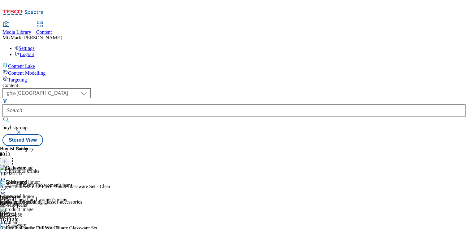
click at [6, 228] on icon at bounding box center [3, 232] width 6 height 6
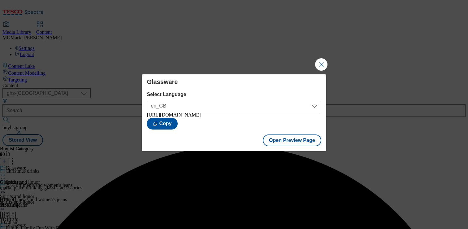
click at [324, 63] on button "Close Modal" at bounding box center [321, 64] width 12 height 12
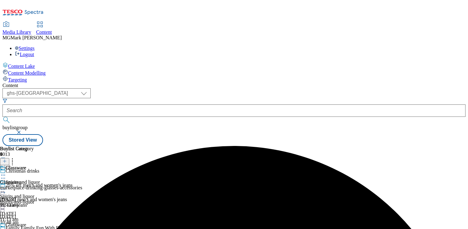
click at [6, 228] on icon at bounding box center [3, 232] width 6 height 6
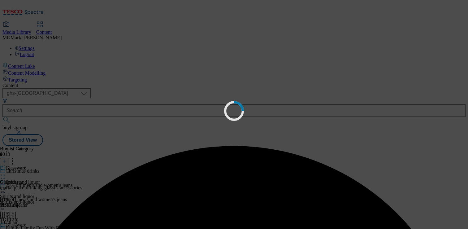
scroll to position [8, 0]
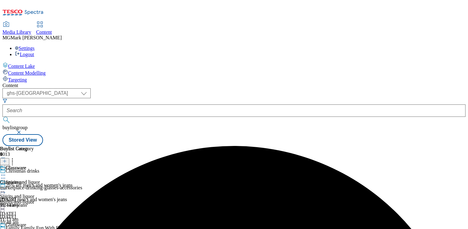
click at [82, 185] on div "marketplace-drinking-glasses-accessories" at bounding box center [41, 188] width 82 height 6
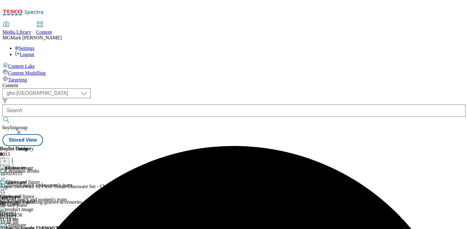
scroll to position [0, 81]
click at [15, 157] on icon at bounding box center [12, 160] width 6 height 6
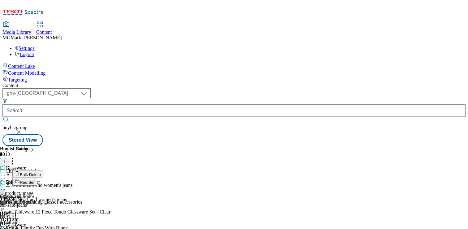
click at [43, 170] on button "Bulk Delete" at bounding box center [27, 174] width 31 height 8
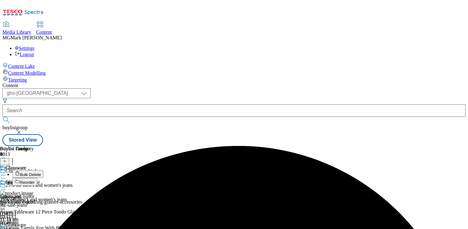
click at [130, 228] on div at bounding box center [65, 232] width 130 height 7
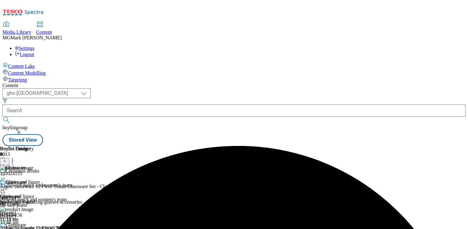
scroll to position [56, 0]
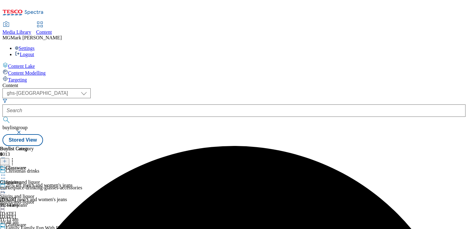
click at [82, 146] on header "Buylist Category 1" at bounding box center [41, 155] width 82 height 19
click at [15, 157] on icon at bounding box center [12, 160] width 6 height 6
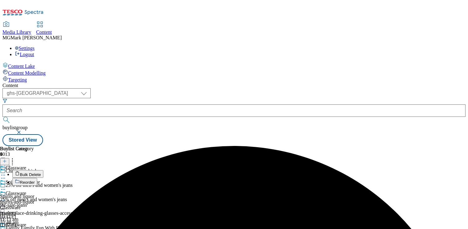
click at [43, 170] on button "Bulk Delete" at bounding box center [27, 174] width 31 height 8
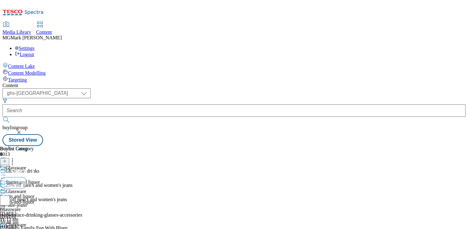
click at [15, 157] on icon at bounding box center [12, 160] width 6 height 6
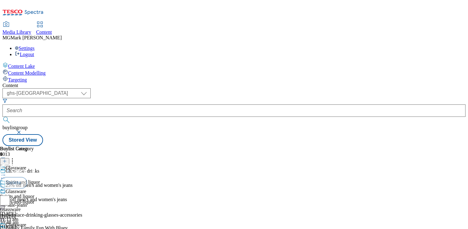
click at [33, 165] on button "Cancel" at bounding box center [16, 171] width 33 height 12
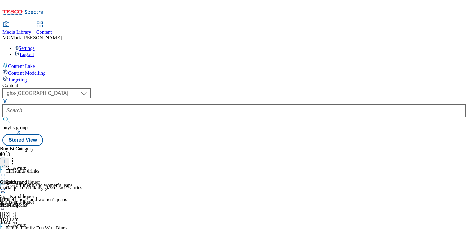
click at [15, 157] on icon at bounding box center [12, 160] width 6 height 6
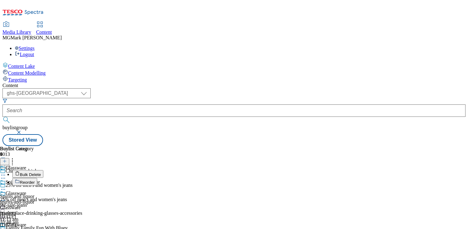
click at [82, 170] on li "Bulk Delete" at bounding box center [47, 174] width 70 height 8
click at [41, 172] on span "Bulk Delete" at bounding box center [30, 174] width 21 height 5
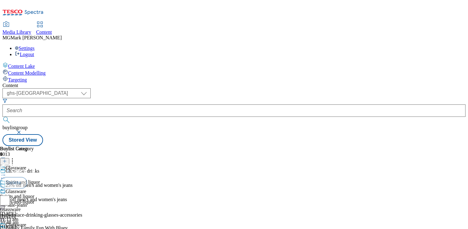
click at [33, 165] on button "Cancel" at bounding box center [16, 171] width 33 height 12
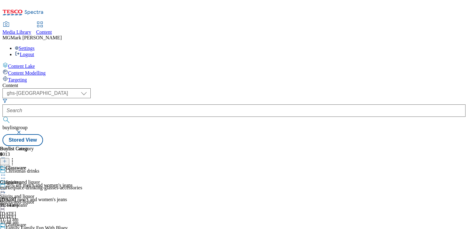
click at [82, 165] on div "Glassware Glassware marketplace-drinking-glasses-accessories 20 Aug 2025 11:14 …" at bounding box center [41, 186] width 82 height 43
click at [82, 186] on div at bounding box center [41, 189] width 82 height 7
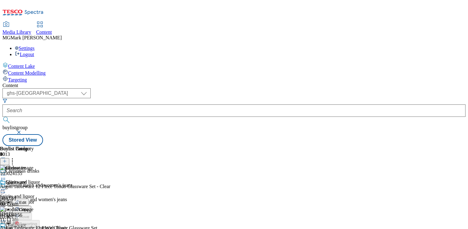
scroll to position [0, 81]
click at [15, 157] on icon at bounding box center [12, 160] width 6 height 6
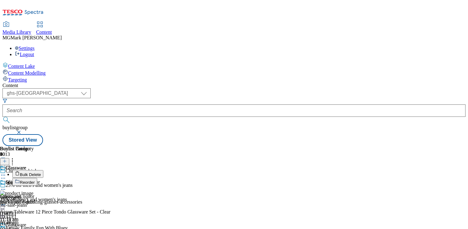
click at [41, 172] on span "Bulk Delete" at bounding box center [30, 174] width 21 height 5
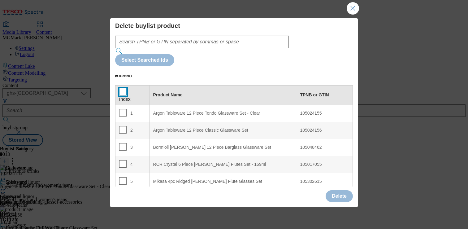
click at [123, 88] on input "Modal" at bounding box center [122, 91] width 7 height 7
checkbox input "true"
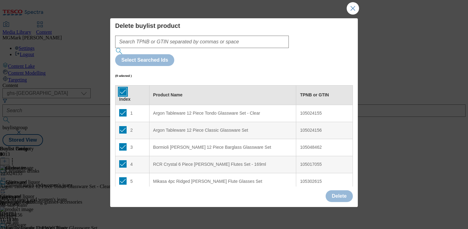
checkbox input "true"
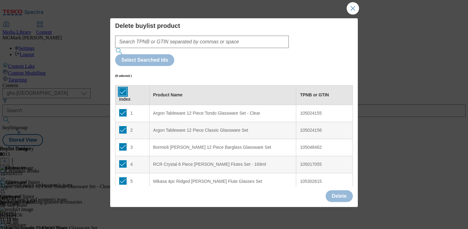
checkbox input "true"
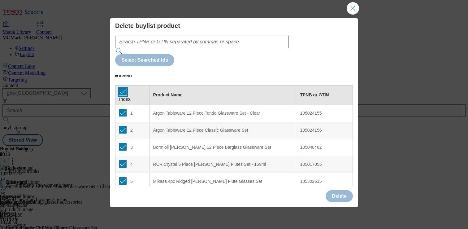
checkbox input "true"
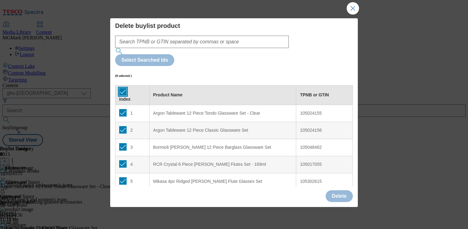
checkbox input "true"
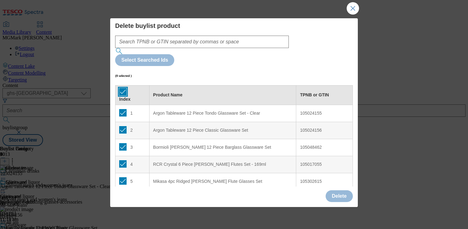
checkbox input "true"
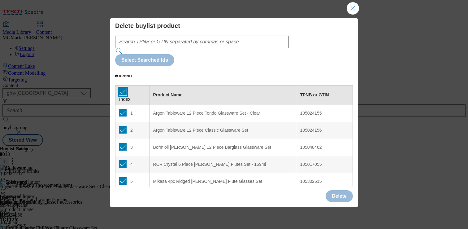
checkbox input "true"
click at [339, 195] on button "Delete" at bounding box center [339, 196] width 27 height 12
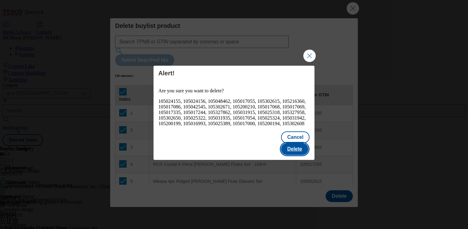
click at [301, 149] on button "Delete" at bounding box center [294, 149] width 27 height 12
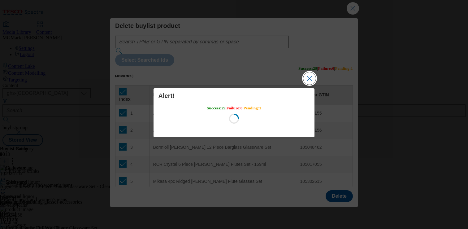
scroll to position [0, 0]
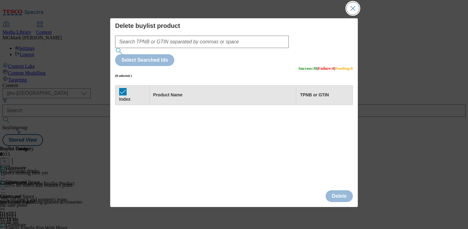
click at [355, 11] on button "Close Modal" at bounding box center [353, 8] width 12 height 12
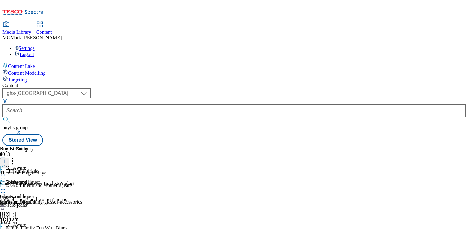
scroll to position [0, 81]
click at [7, 159] on icon at bounding box center [4, 161] width 4 height 4
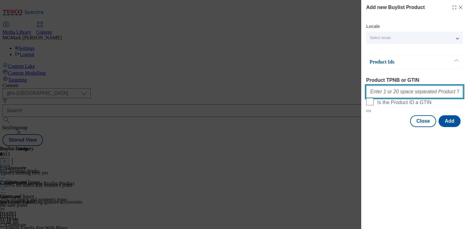
click at [395, 92] on input "Product TPNB or GTIN" at bounding box center [414, 91] width 97 height 12
paste input "93860464 93860470 93860487 96431386 93860540 96106023 96180090 96106030 9610604…"
type input "93860464 93860470 93860487 96431386 93860540 96106023 96180090 96106030 9610604…"
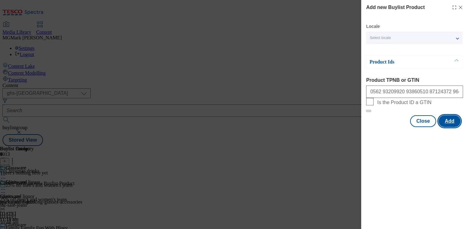
scroll to position [0, 0]
click at [449, 127] on button "Add" at bounding box center [449, 121] width 22 height 12
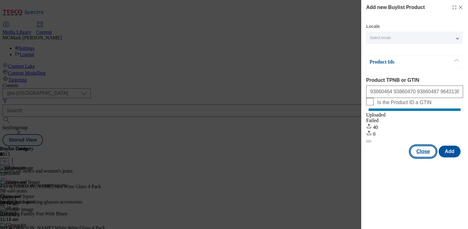
click at [415, 157] on button "Close" at bounding box center [423, 151] width 26 height 12
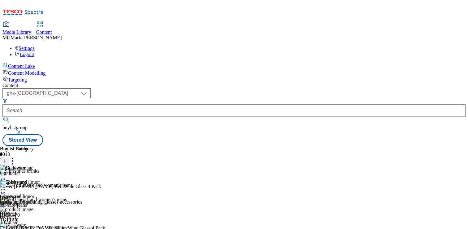
click at [130, 179] on div "Spirits and liquor Spirits and liquor spirits-and-liquor 20 Aug 2025 11:13 am" at bounding box center [65, 200] width 130 height 43
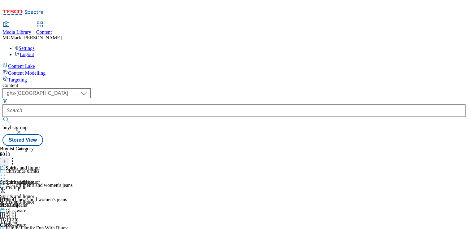
click at [6, 186] on icon at bounding box center [3, 189] width 6 height 6
click at [34, 228] on span "Preview" at bounding box center [26, 230] width 15 height 5
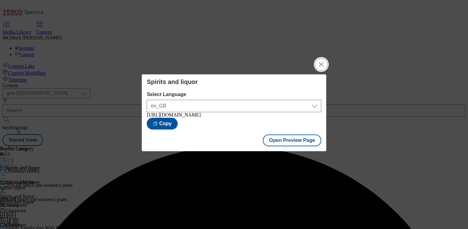
click at [323, 60] on button "Close Modal" at bounding box center [321, 64] width 12 height 12
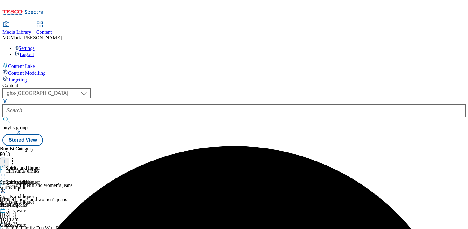
click at [6, 228] on icon at bounding box center [3, 232] width 6 height 6
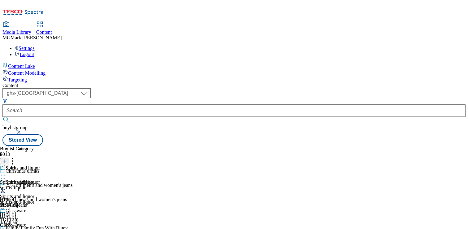
click at [6, 228] on icon at bounding box center [3, 232] width 6 height 6
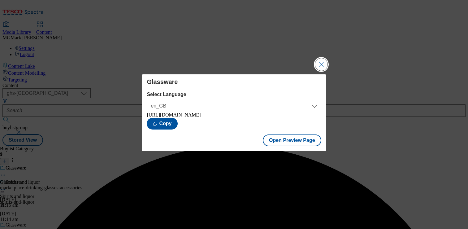
click at [321, 60] on button "Close Modal" at bounding box center [321, 64] width 12 height 12
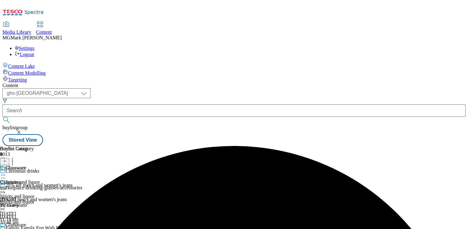
click at [6, 186] on icon at bounding box center [3, 189] width 6 height 6
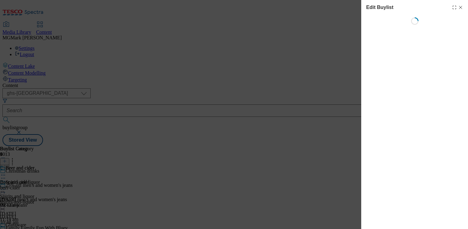
select select "evergreen"
select select "Banner"
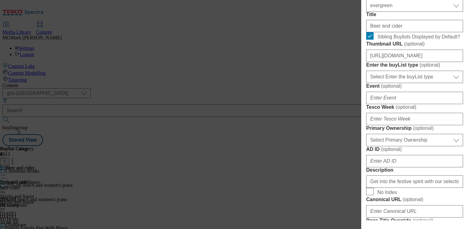
scroll to position [196, 0]
click at [388, 40] on span "Sibling Buylists Displayed by Default?" at bounding box center [418, 38] width 83 height 6
click at [373, 40] on input "Sibling Buylists Displayed by Default?" at bounding box center [369, 36] width 7 height 7
checkbox input "false"
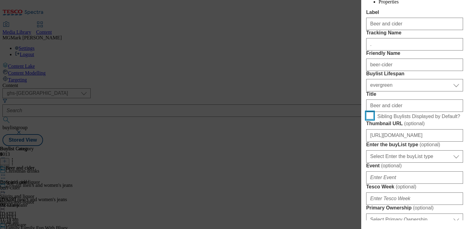
scroll to position [0, 0]
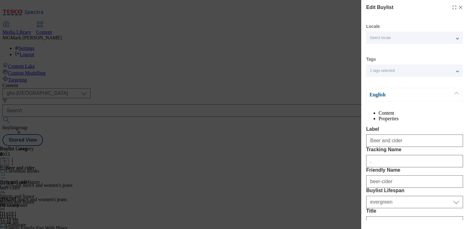
click at [461, 5] on icon "Modal" at bounding box center [460, 7] width 5 height 5
select select "evergreen"
select select "Banner"
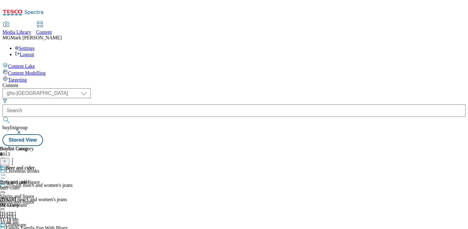
scroll to position [402, 0]
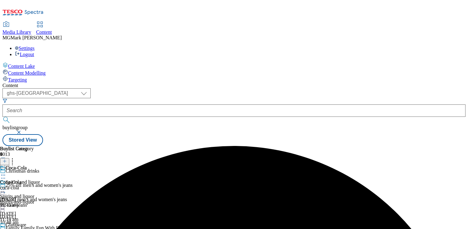
scroll to position [376, 0]
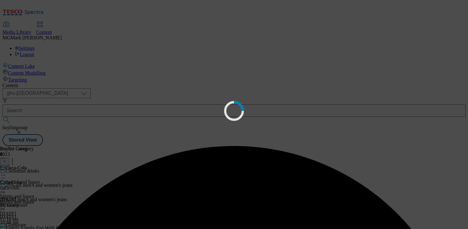
scroll to position [0, 0]
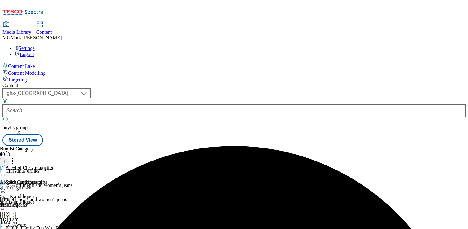
scroll to position [290, 0]
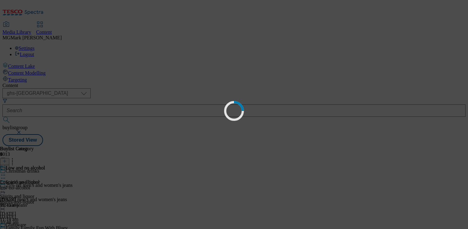
scroll to position [0, 0]
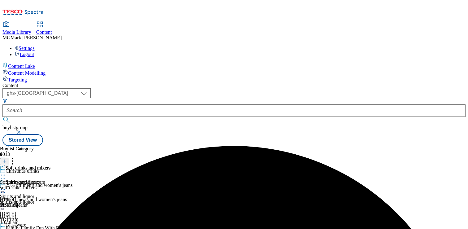
scroll to position [109, 0]
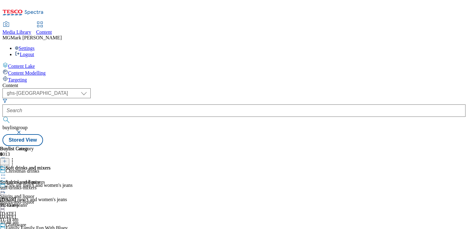
scroll to position [195, 0]
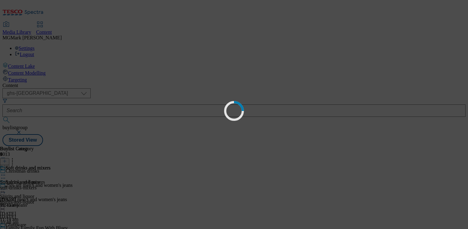
scroll to position [5, 0]
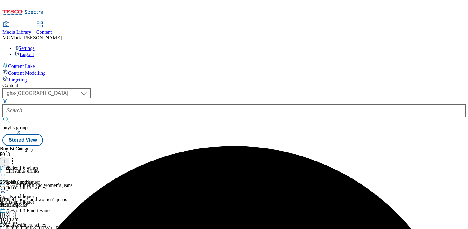
scroll to position [78, 0]
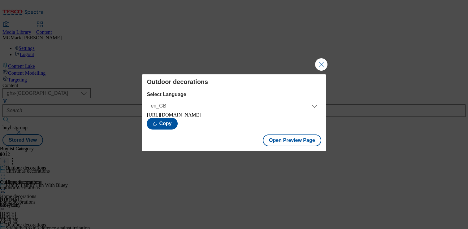
select select "ghs-[GEOGRAPHIC_DATA]"
click at [321, 58] on button "Close Modal" at bounding box center [321, 64] width 12 height 12
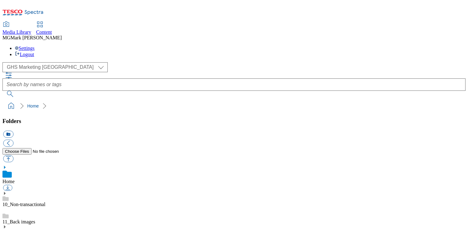
select select "flare-ghs-mktg"
